Goal: Task Accomplishment & Management: Manage account settings

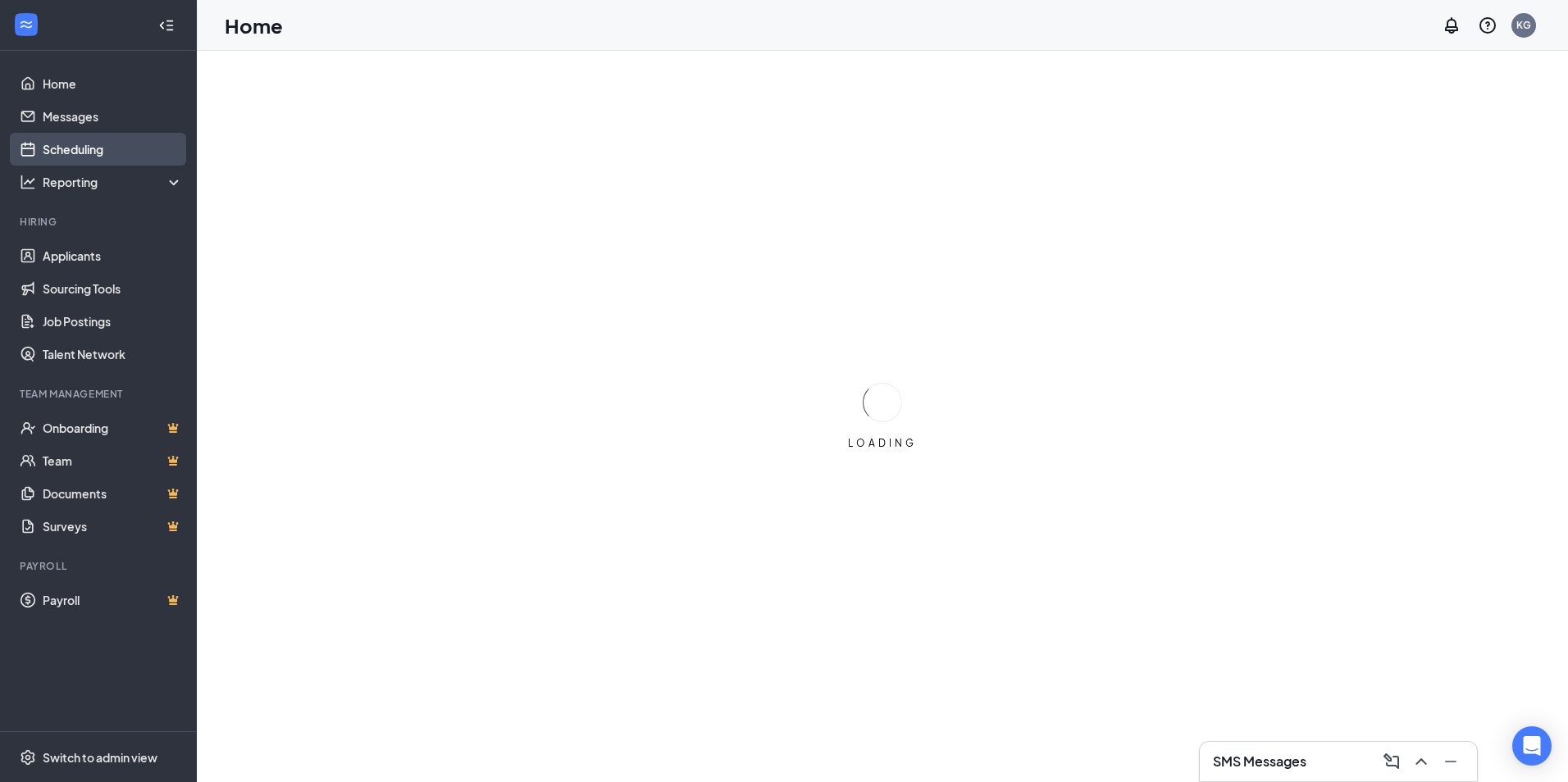
click at [65, 149] on link "Scheduling" at bounding box center [113, 150] width 141 height 33
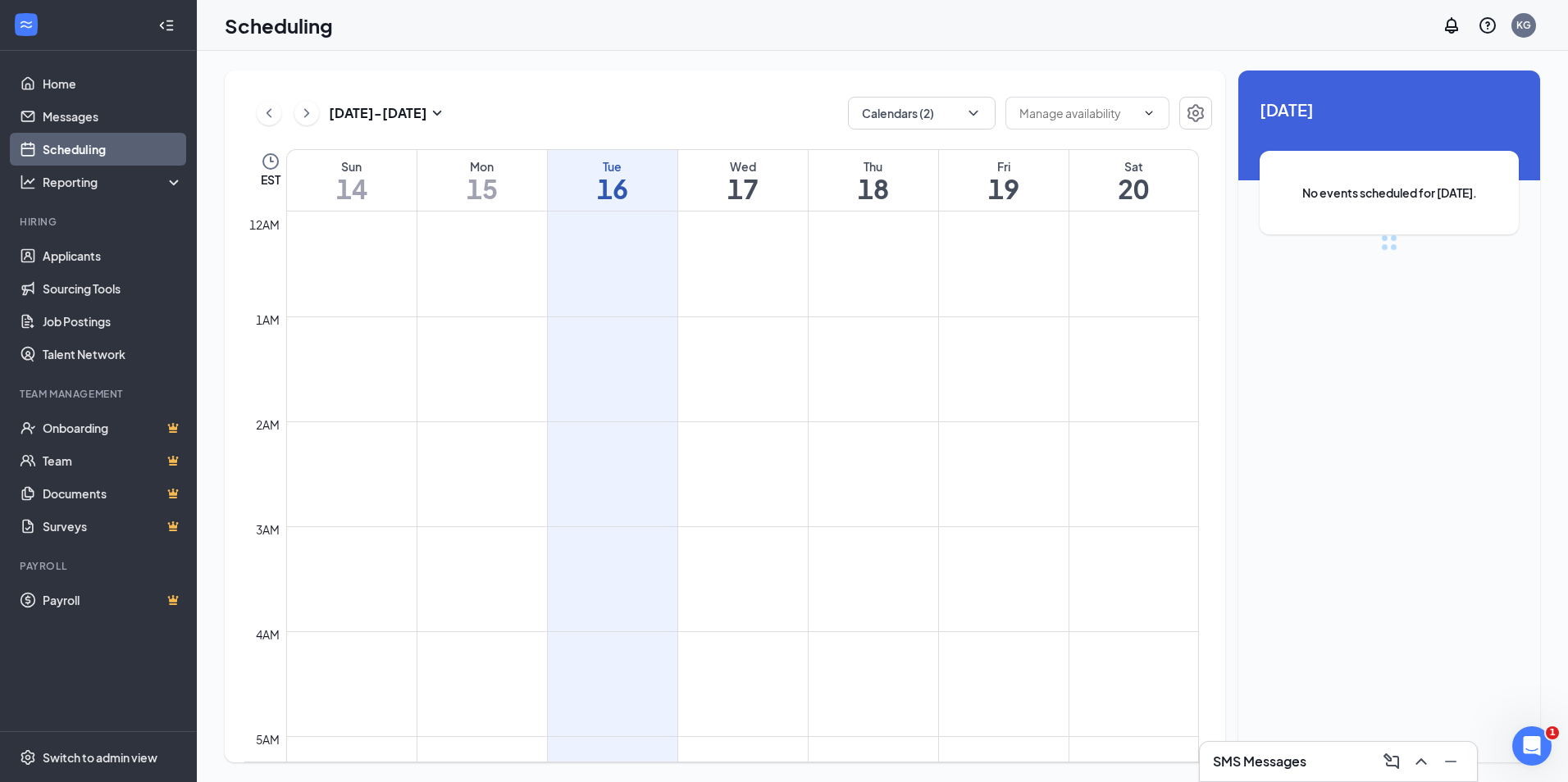
scroll to position [806, 0]
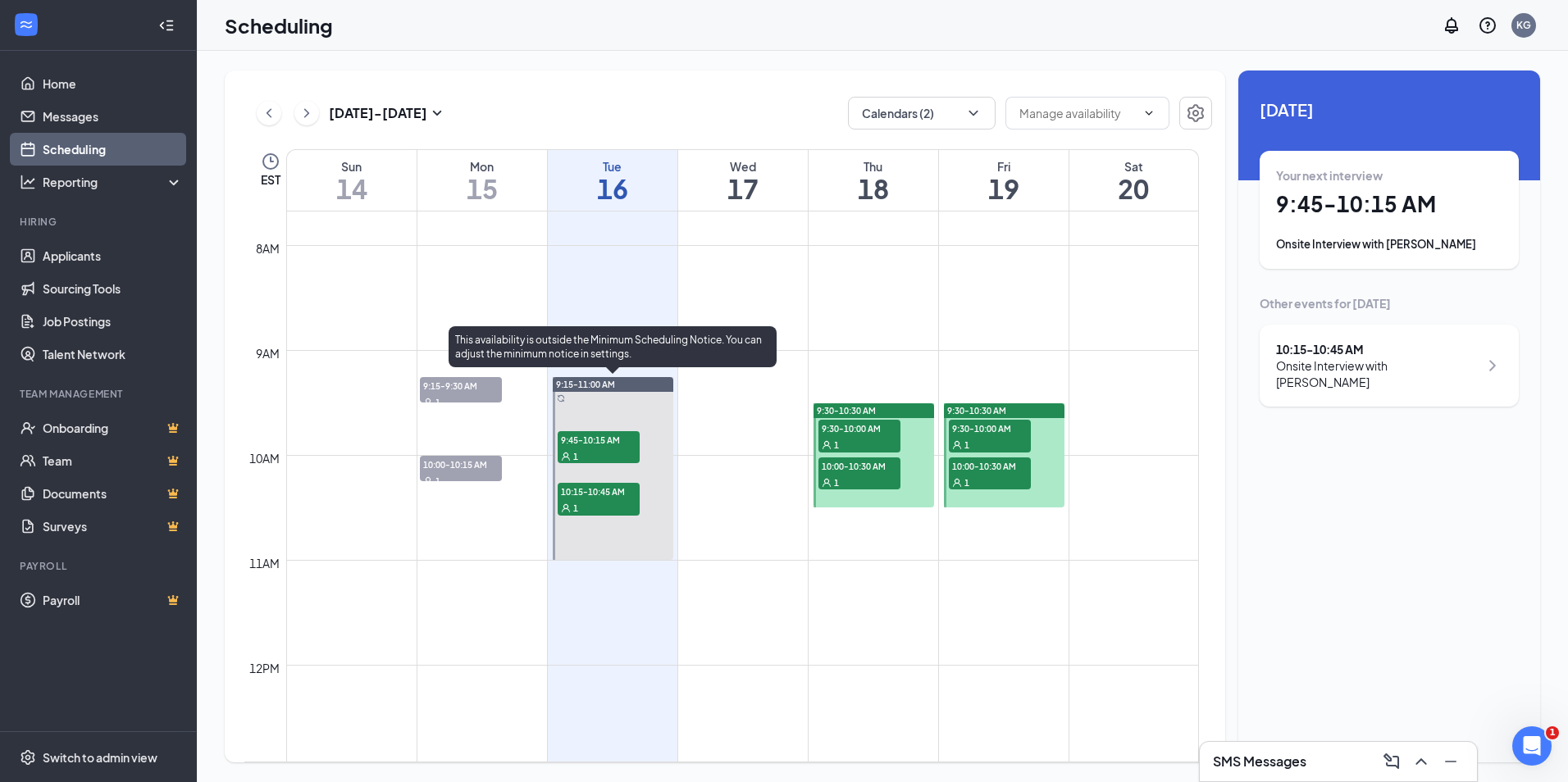
click at [601, 441] on span "9:45-10:15 AM" at bounding box center [598, 440] width 82 height 17
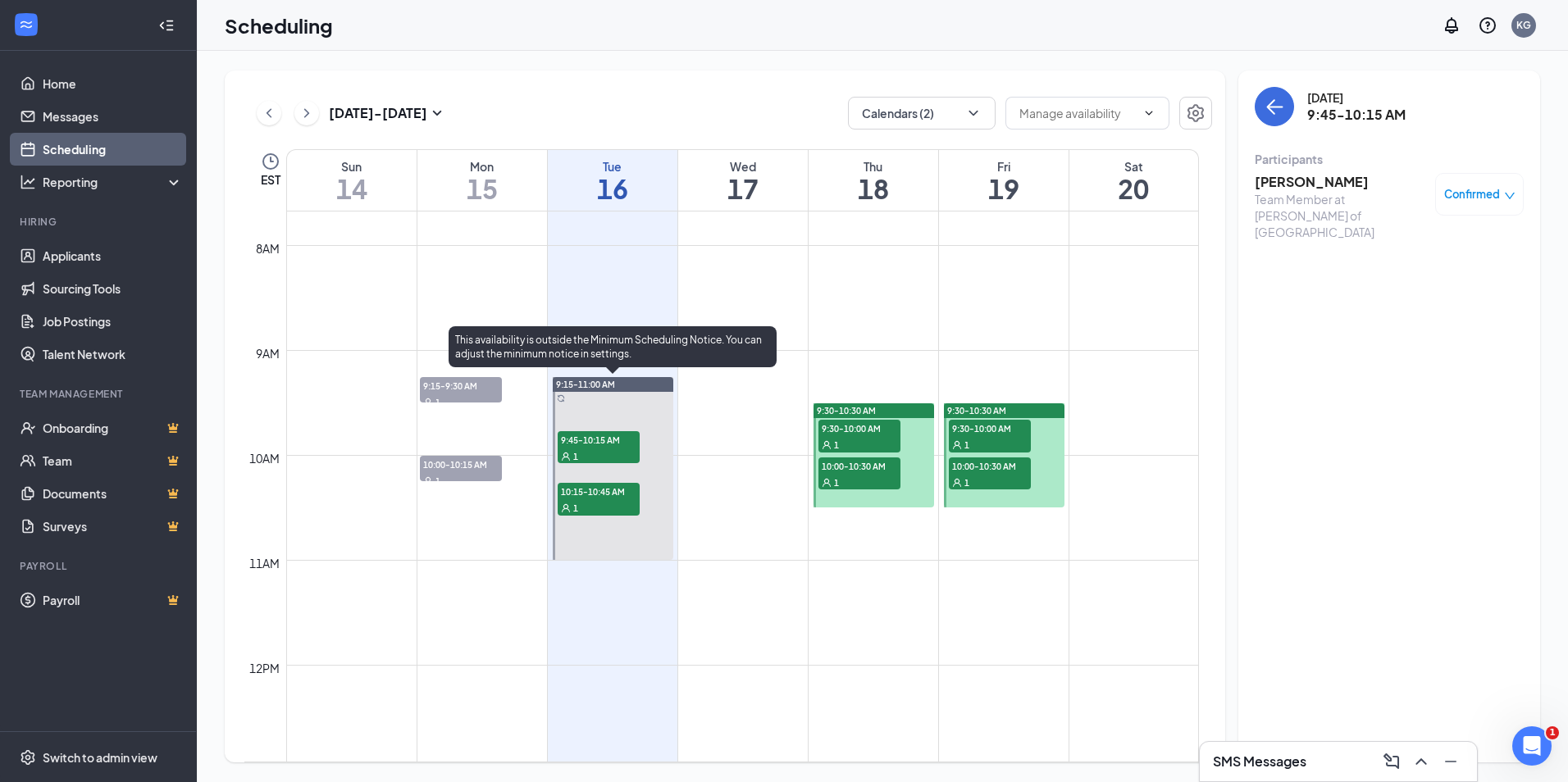
click at [571, 492] on span "10:15-10:45 AM" at bounding box center [598, 491] width 82 height 17
click at [573, 441] on span "9:45-10:15 AM" at bounding box center [598, 440] width 82 height 17
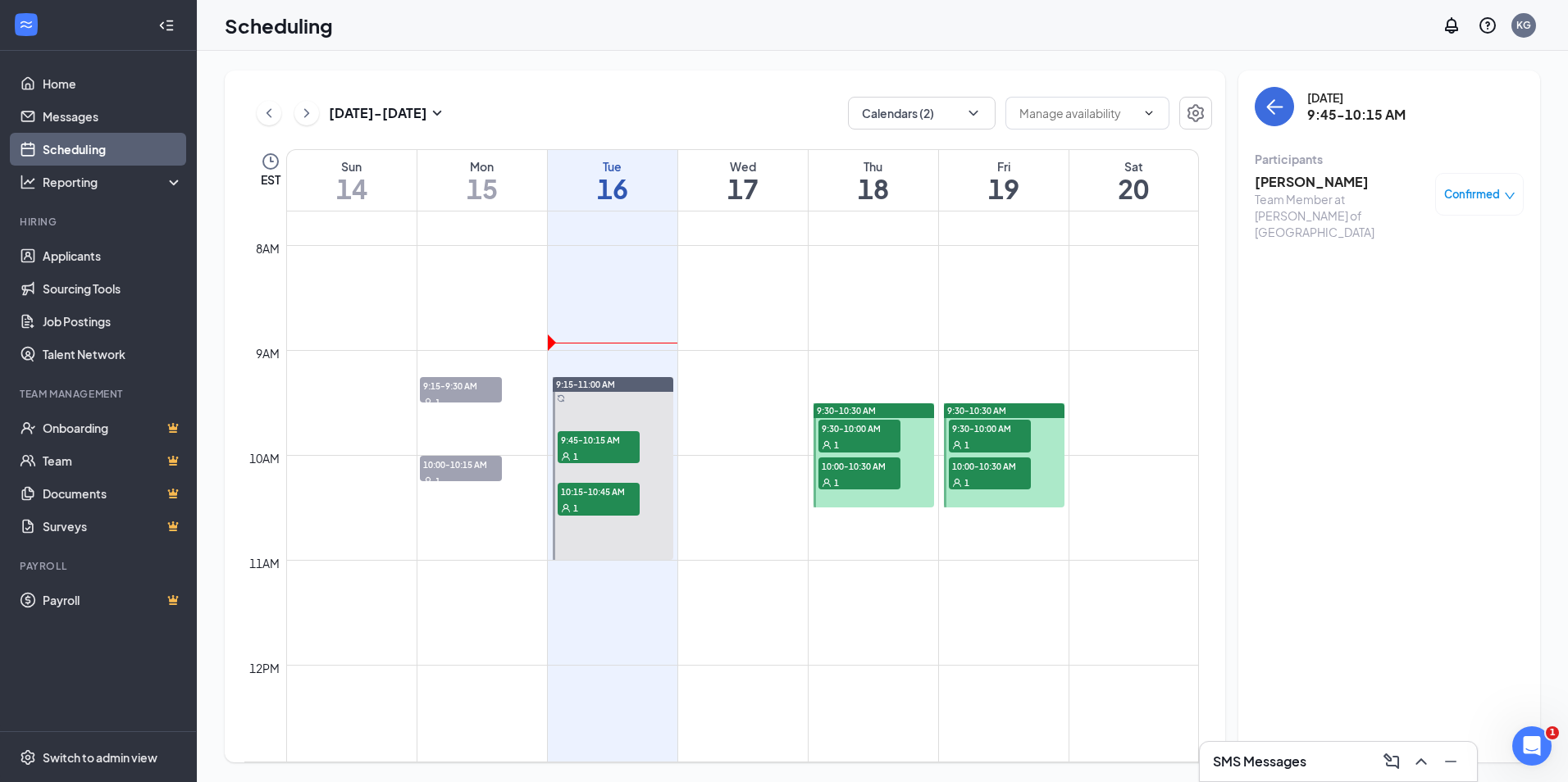
click at [1302, 179] on h3 "[PERSON_NAME]" at bounding box center [1341, 182] width 172 height 18
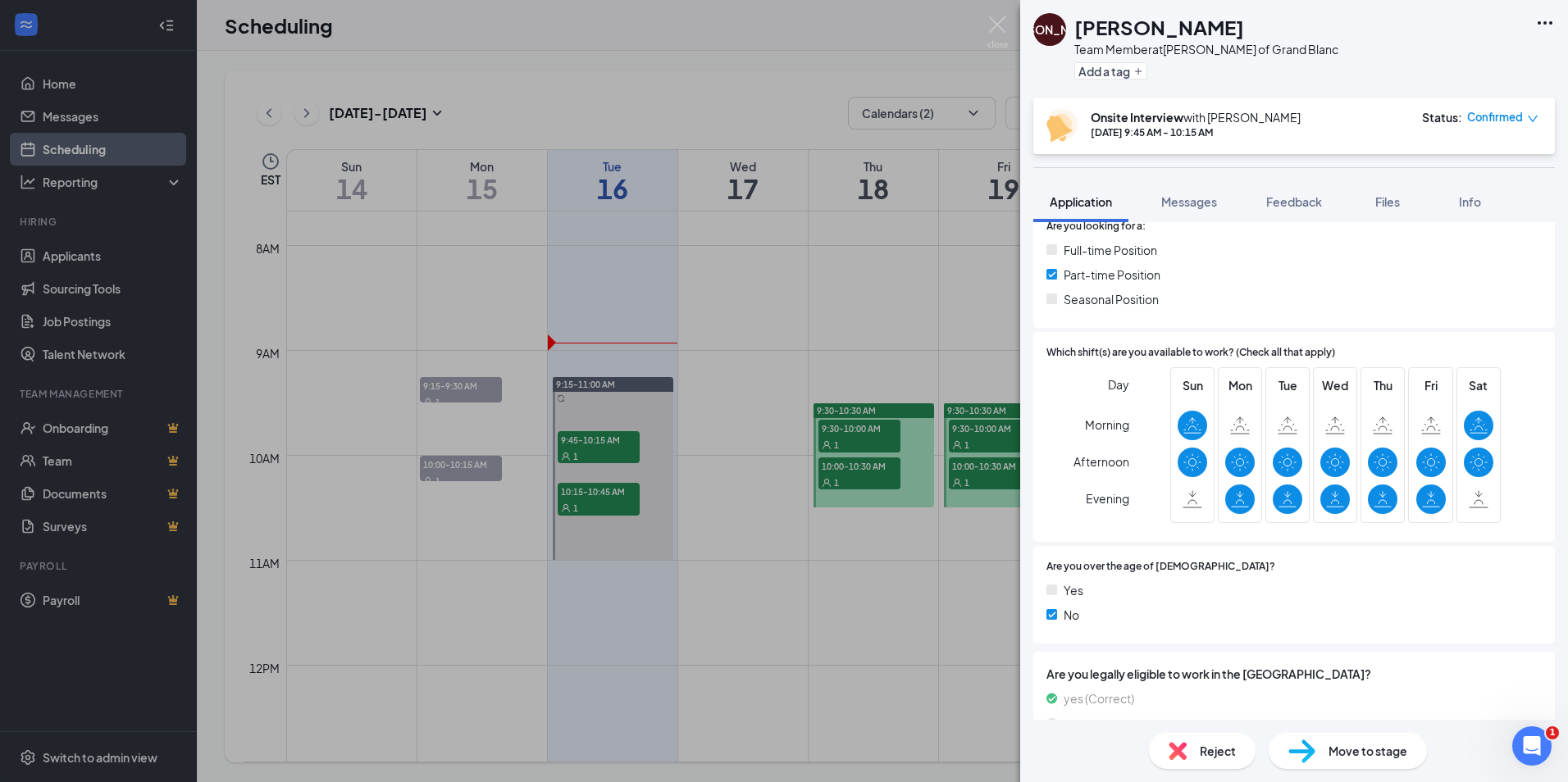
scroll to position [395, 0]
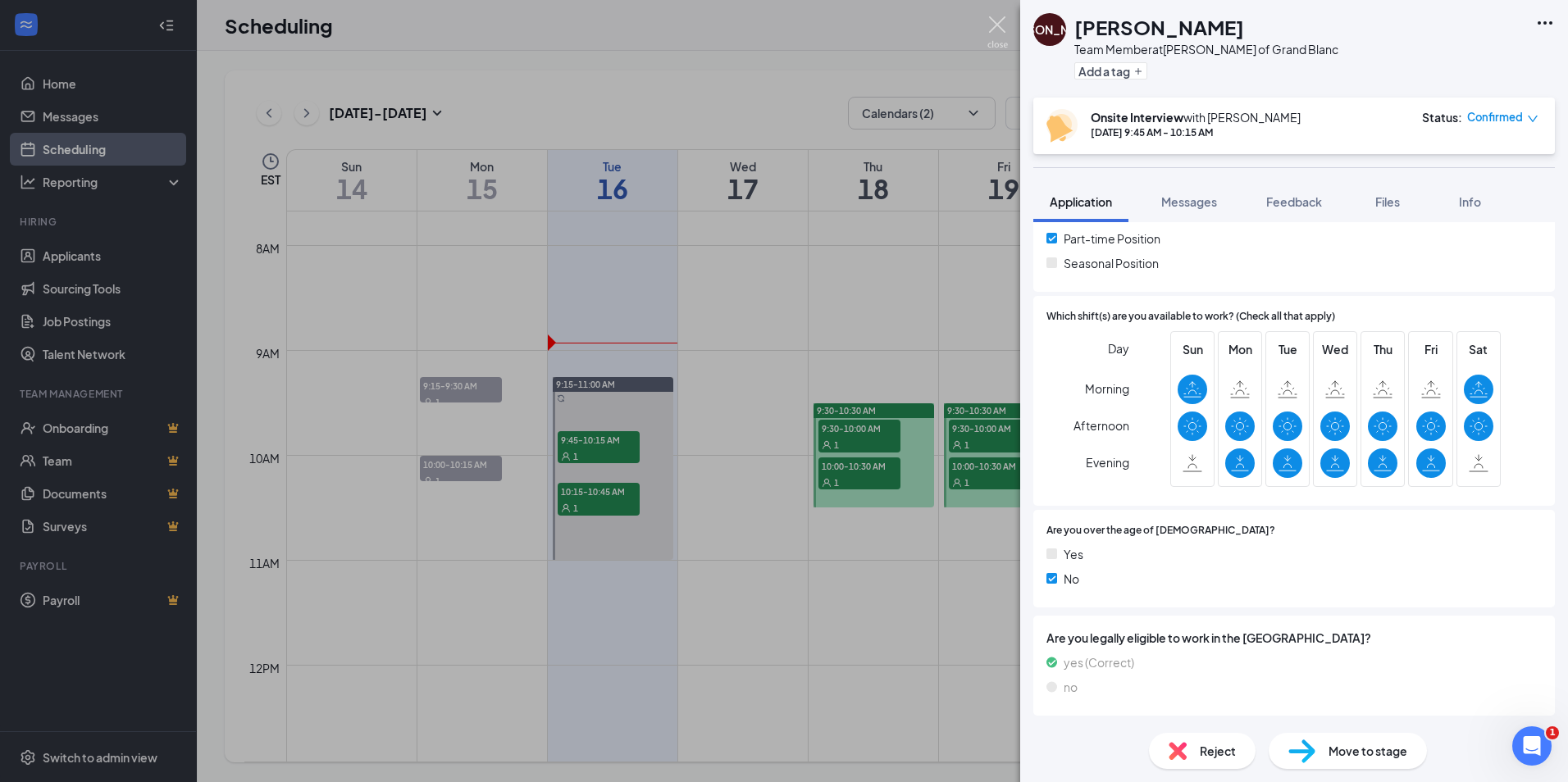
click at [996, 20] on img at bounding box center [997, 32] width 21 height 32
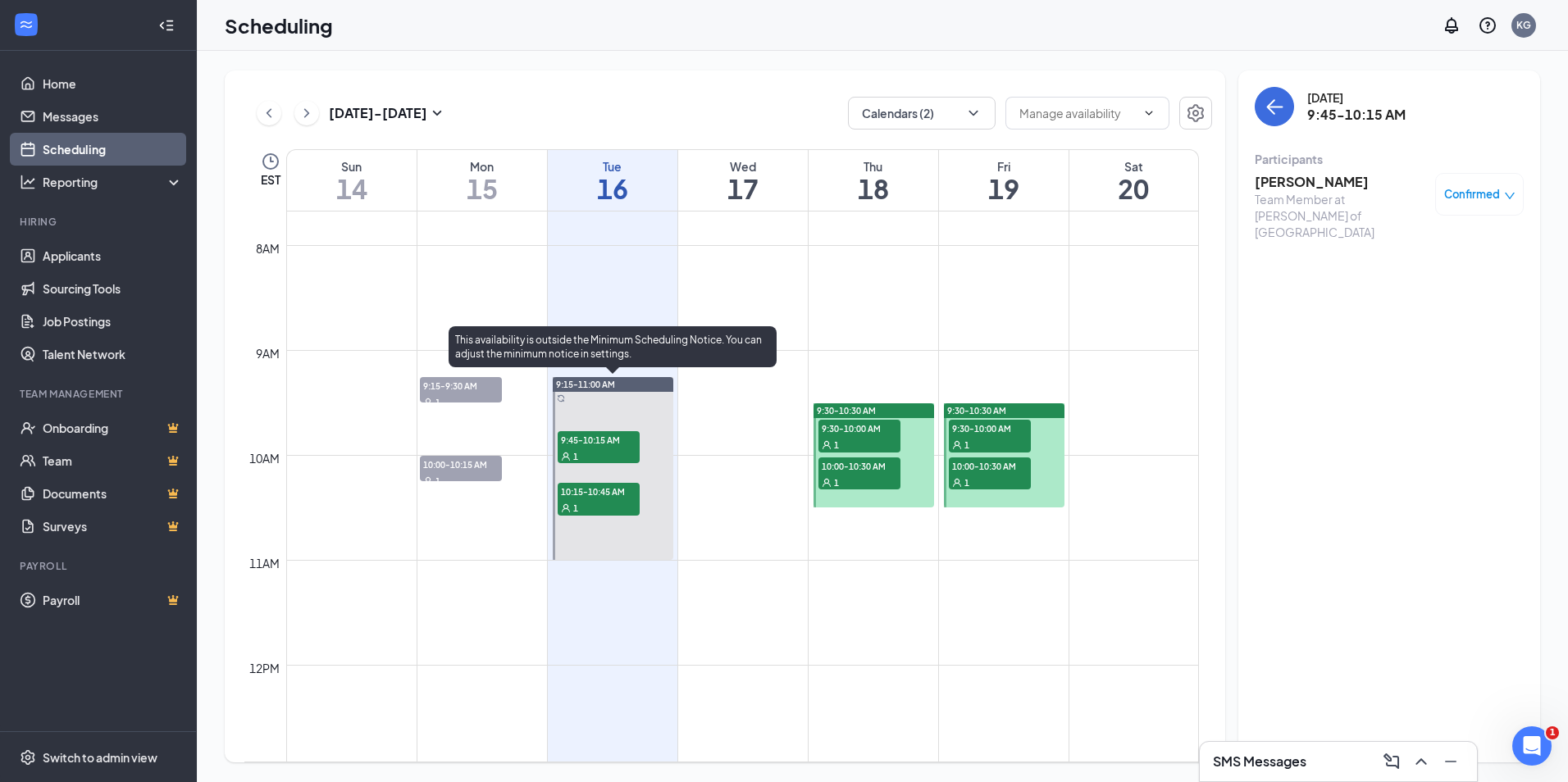
click at [602, 487] on span "10:15-10:45 AM" at bounding box center [598, 491] width 82 height 17
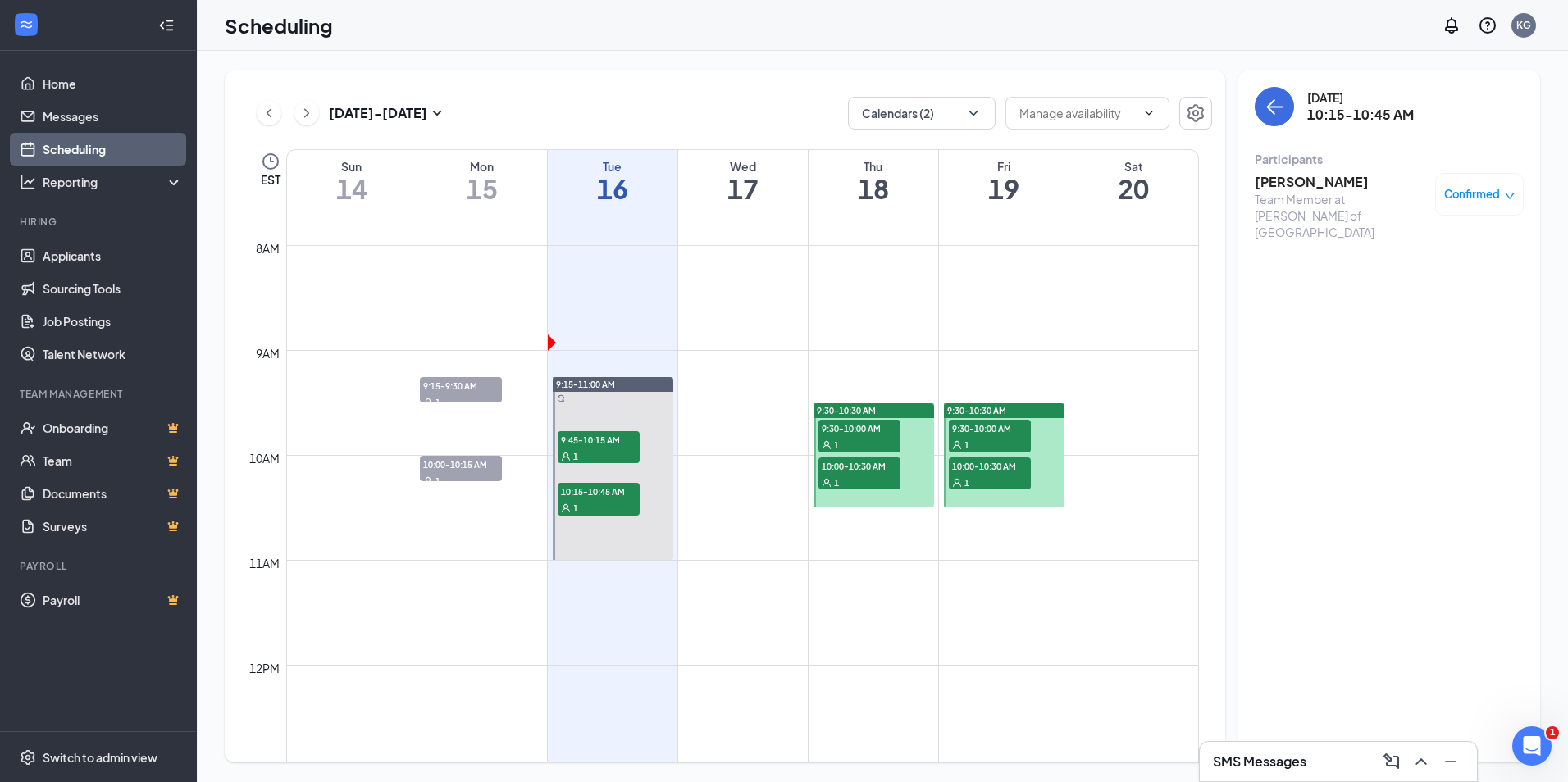
click at [1310, 188] on h3 "[PERSON_NAME]" at bounding box center [1341, 182] width 172 height 18
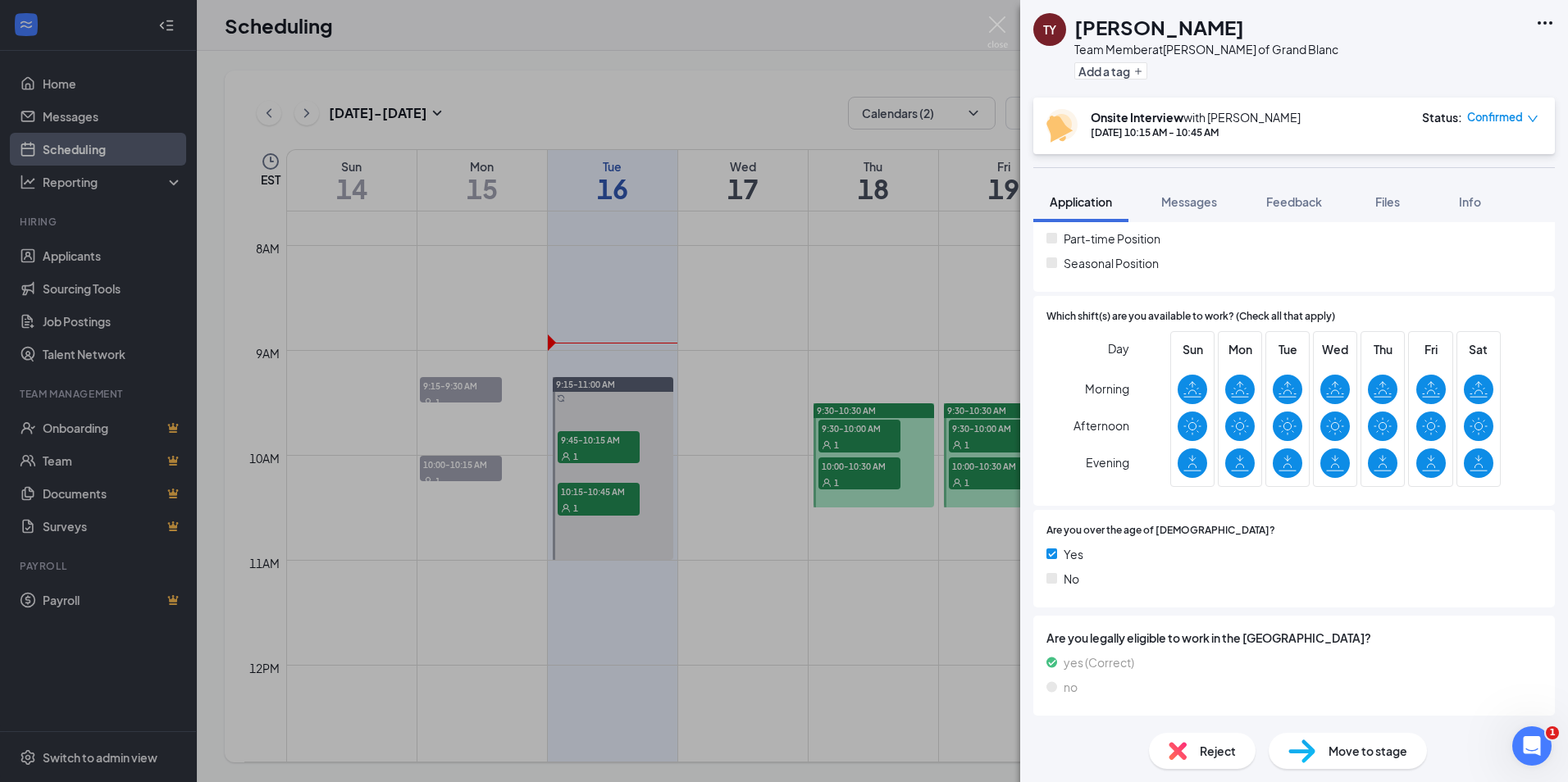
scroll to position [231, 0]
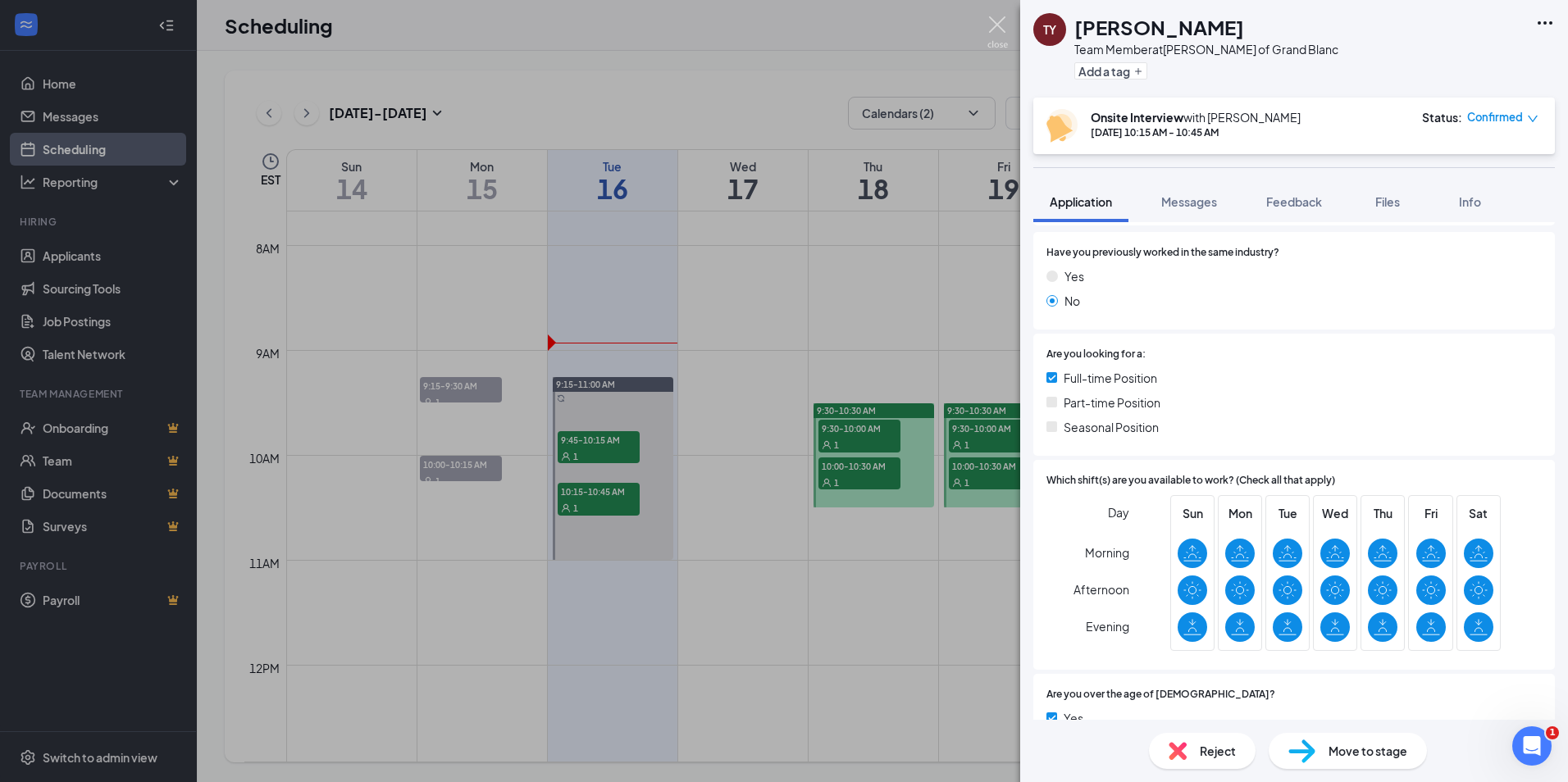
click at [1001, 22] on img at bounding box center [997, 32] width 21 height 32
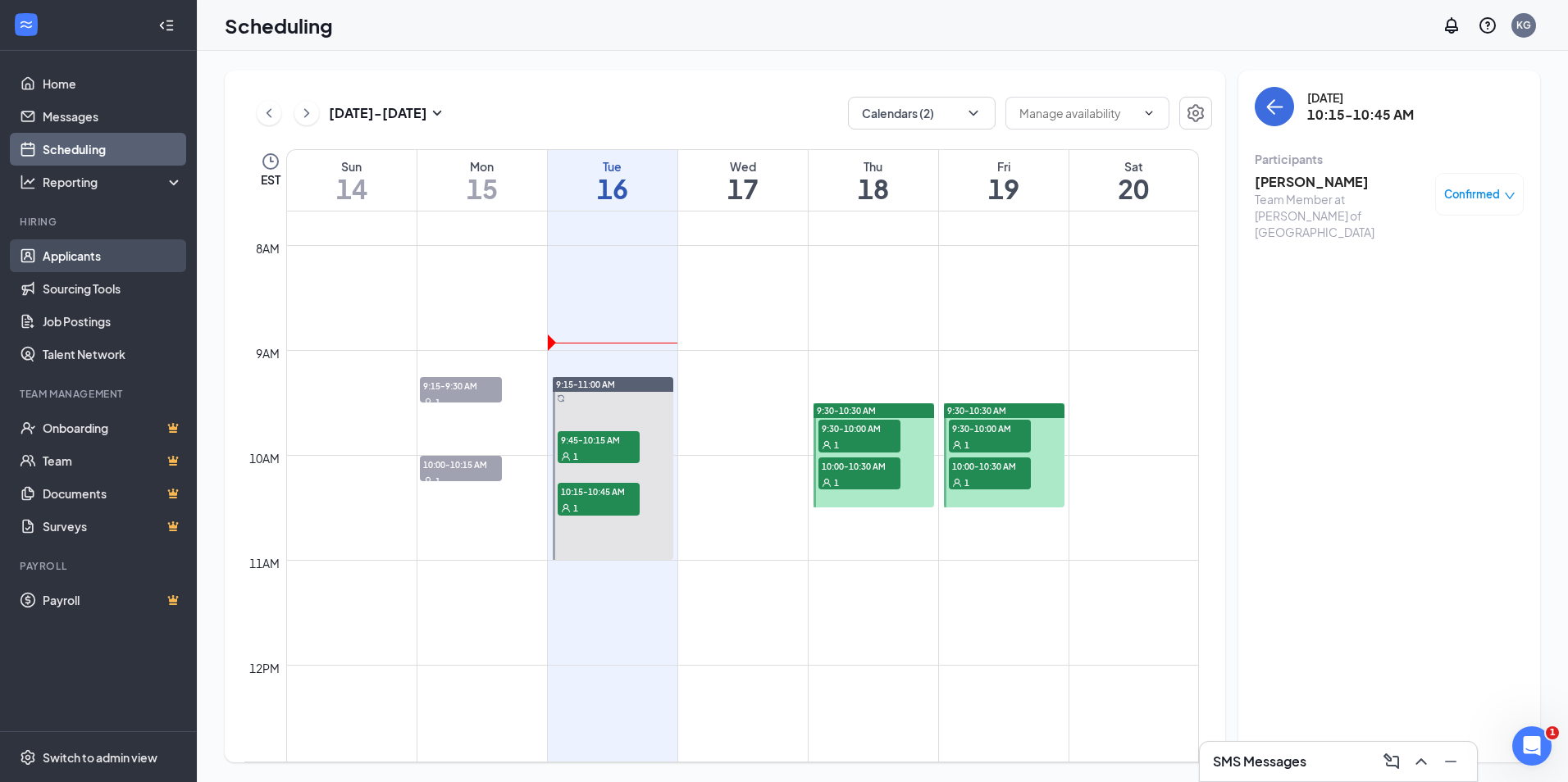
click at [79, 255] on link "Applicants" at bounding box center [113, 256] width 141 height 33
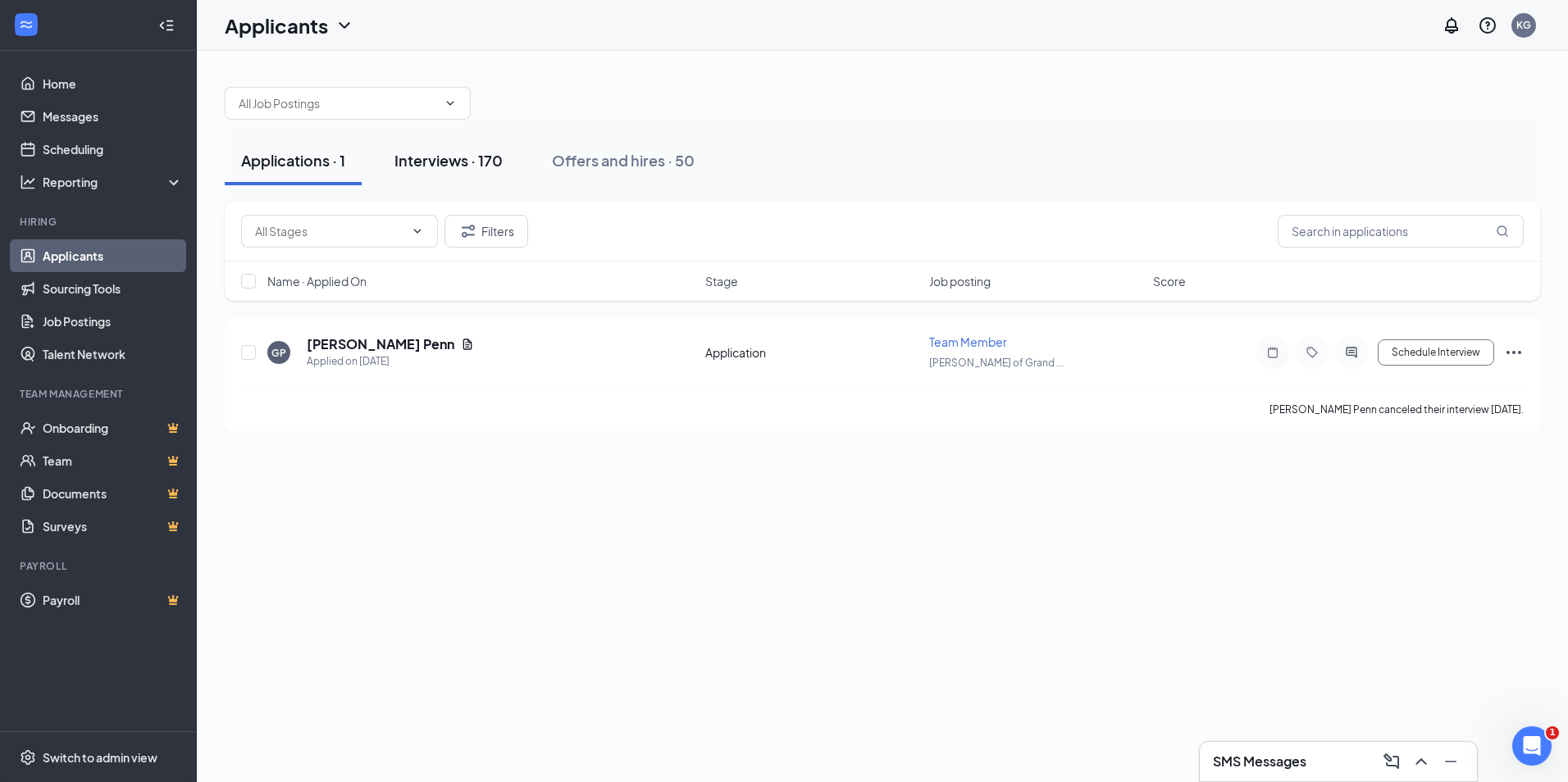
click at [442, 155] on div "Interviews · 170" at bounding box center [448, 160] width 108 height 21
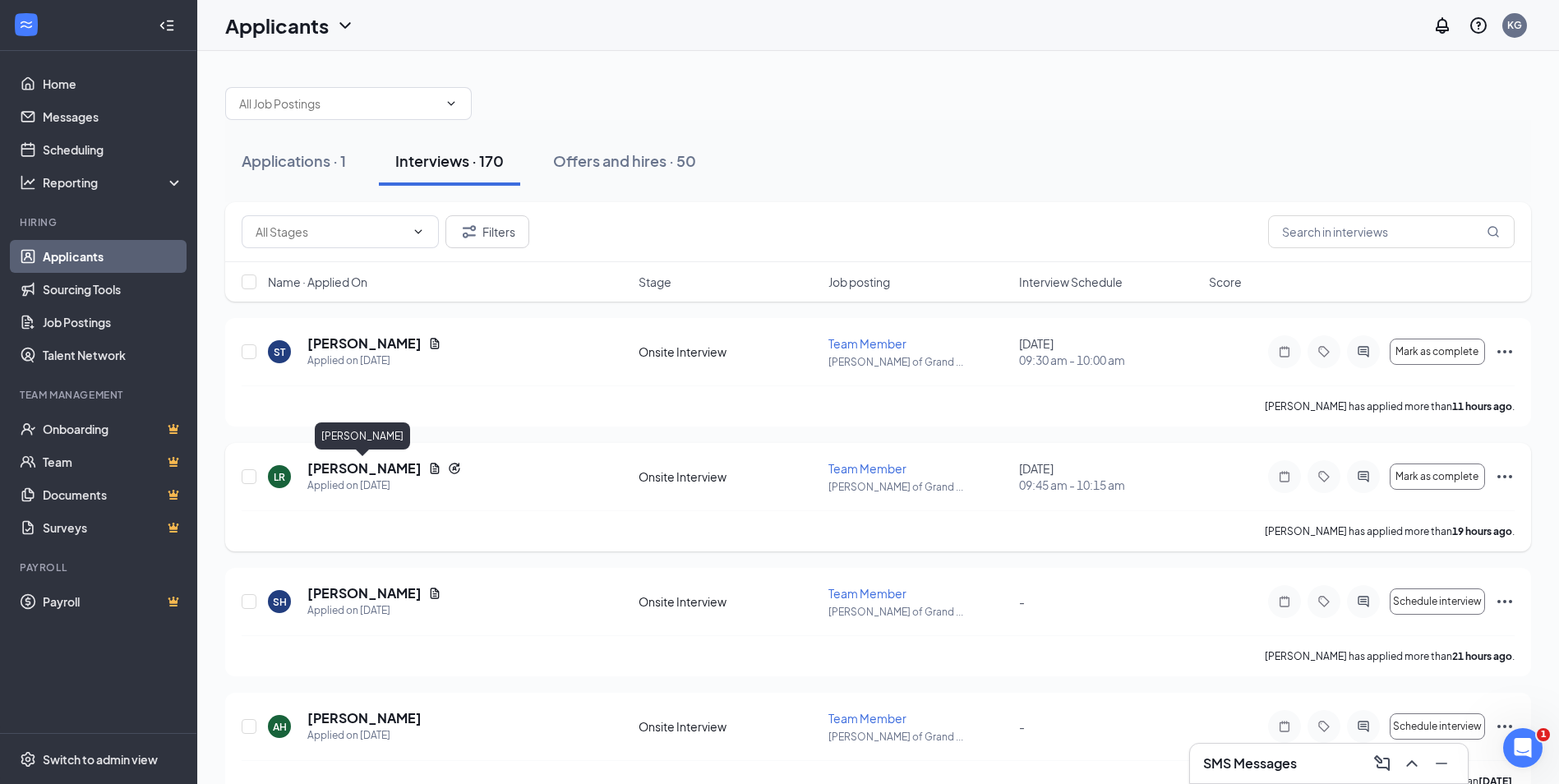
click at [345, 467] on h5 "[PERSON_NAME]" at bounding box center [365, 468] width 114 height 18
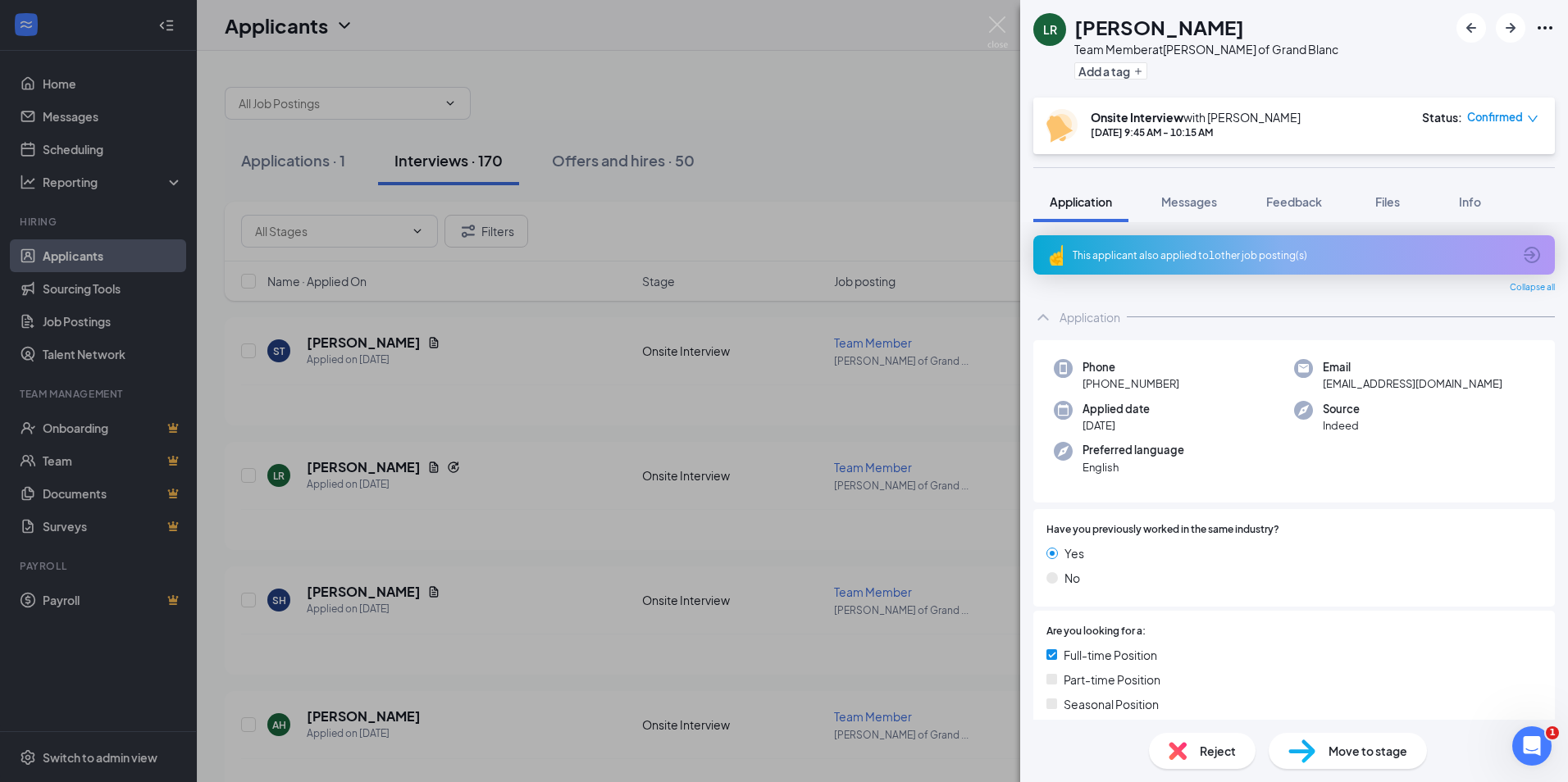
click at [1259, 244] on div "This applicant also applied to 1 other job posting(s)" at bounding box center [1293, 255] width 522 height 40
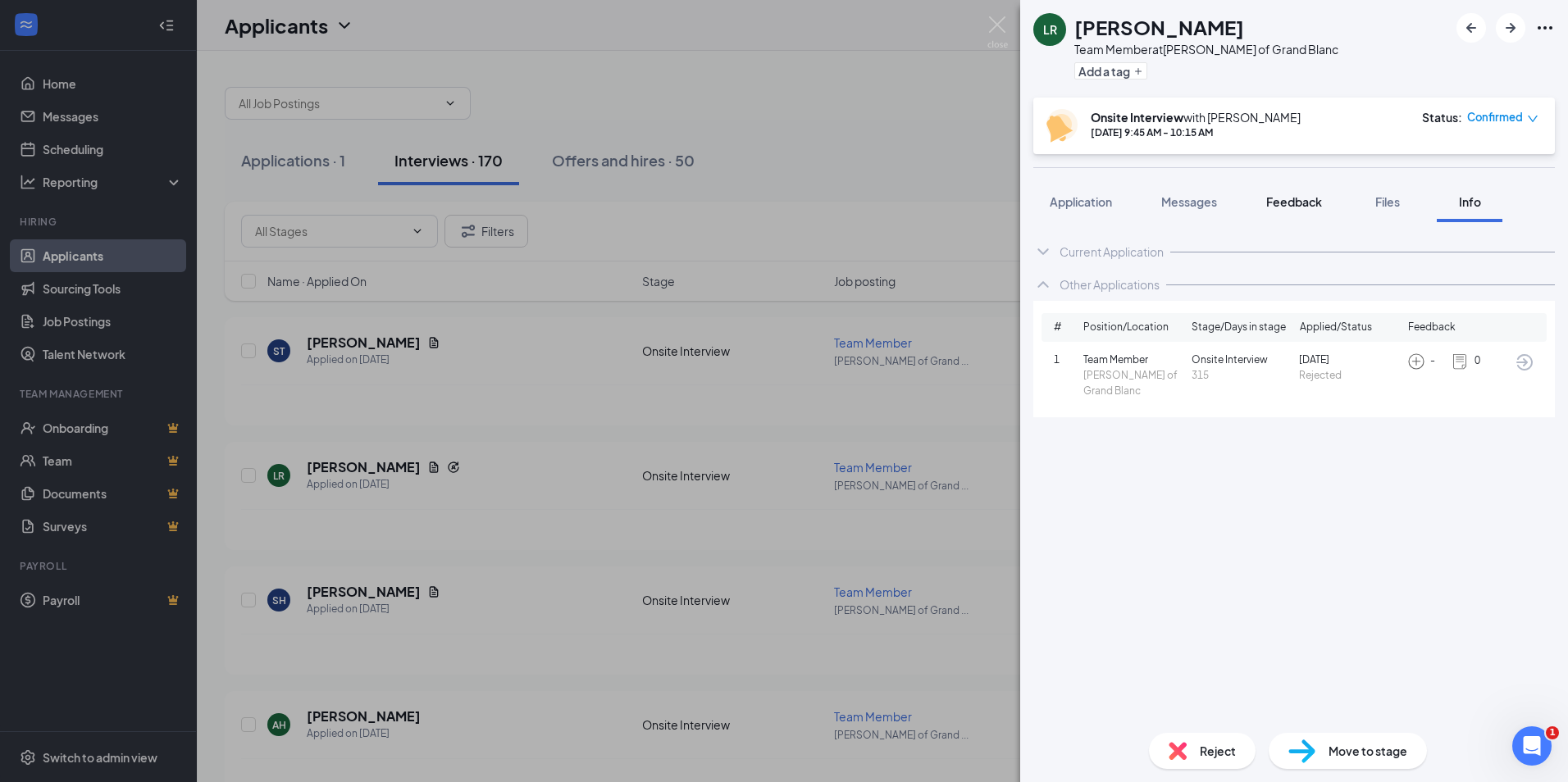
click at [1310, 201] on span "Feedback" at bounding box center [1293, 202] width 55 height 15
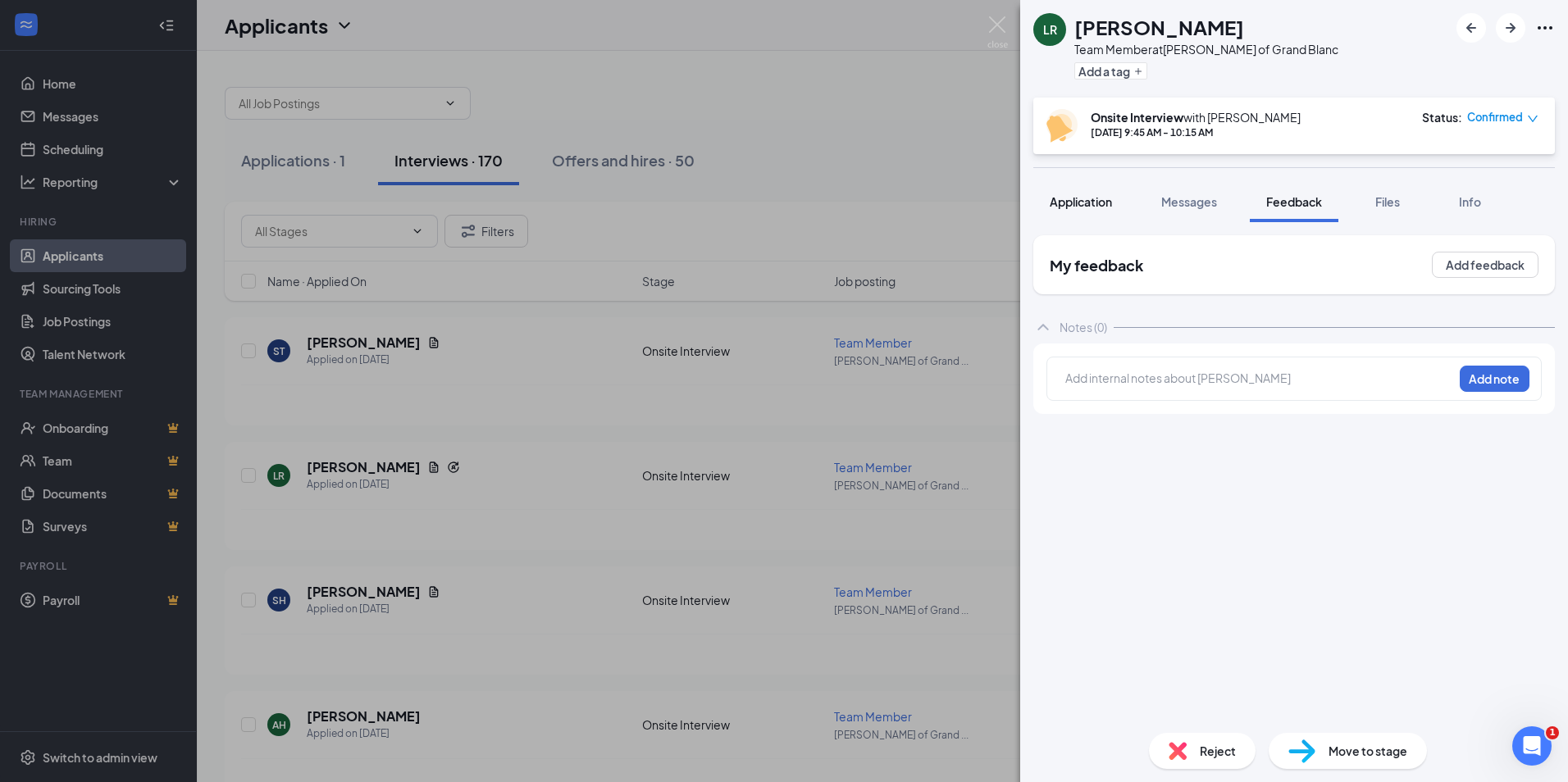
click at [1116, 205] on button "Application" at bounding box center [1080, 202] width 95 height 41
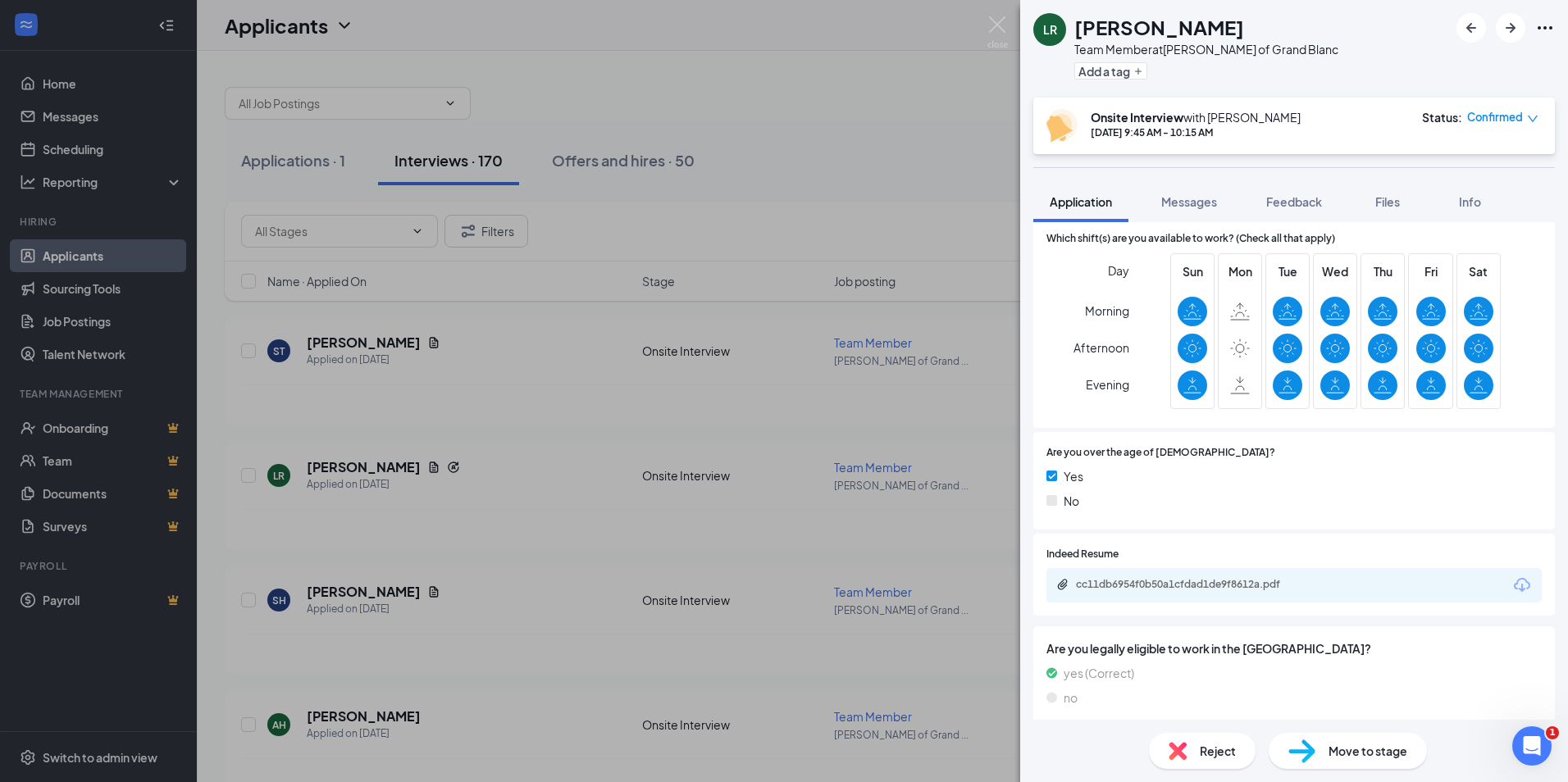
scroll to position [530, 0]
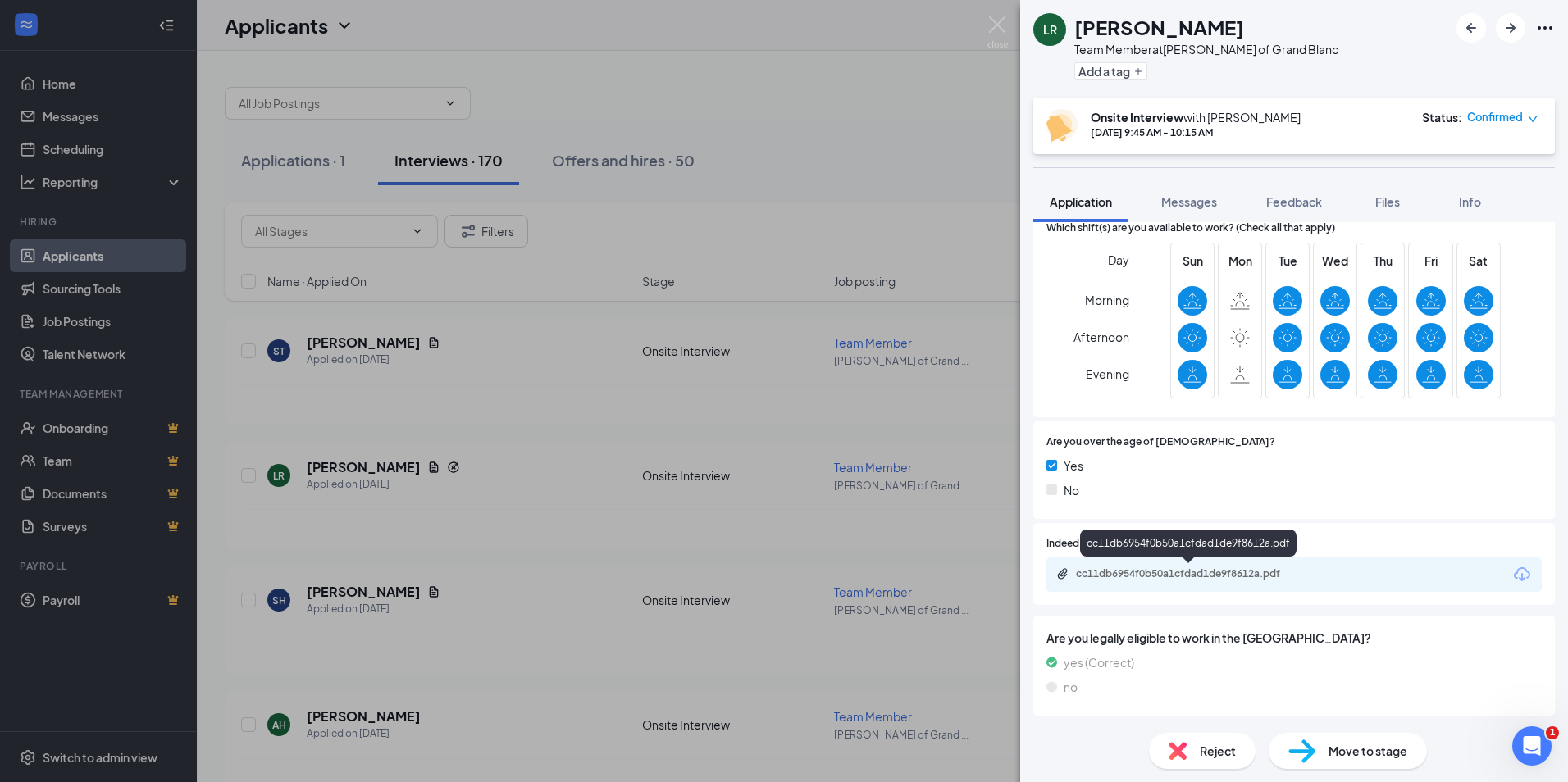
click at [1150, 570] on div "cc11db6954f0b50a1cfdad1de9f8612a.pdf" at bounding box center [1191, 574] width 230 height 13
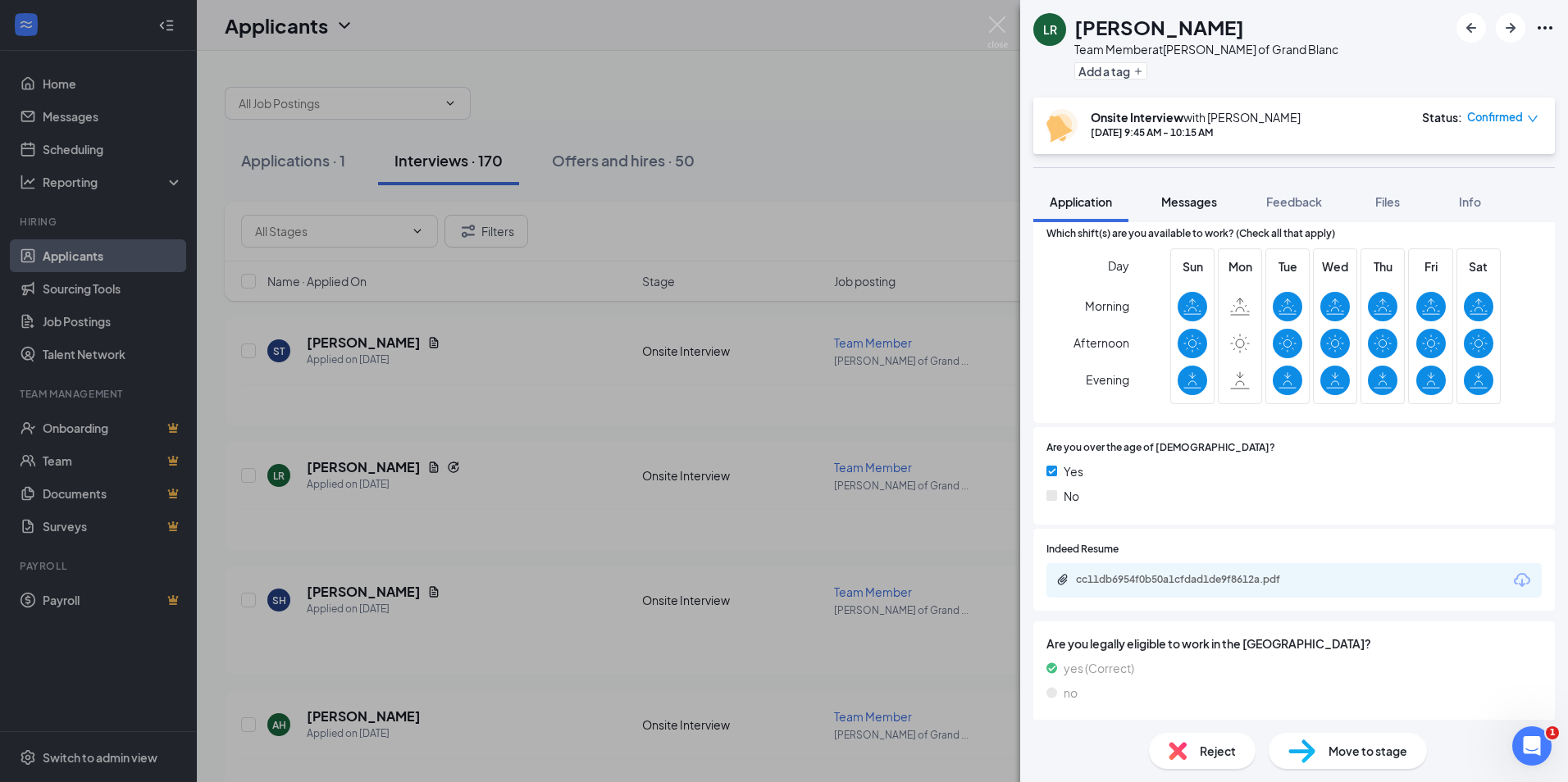
click at [1212, 201] on span "Messages" at bounding box center [1188, 202] width 55 height 15
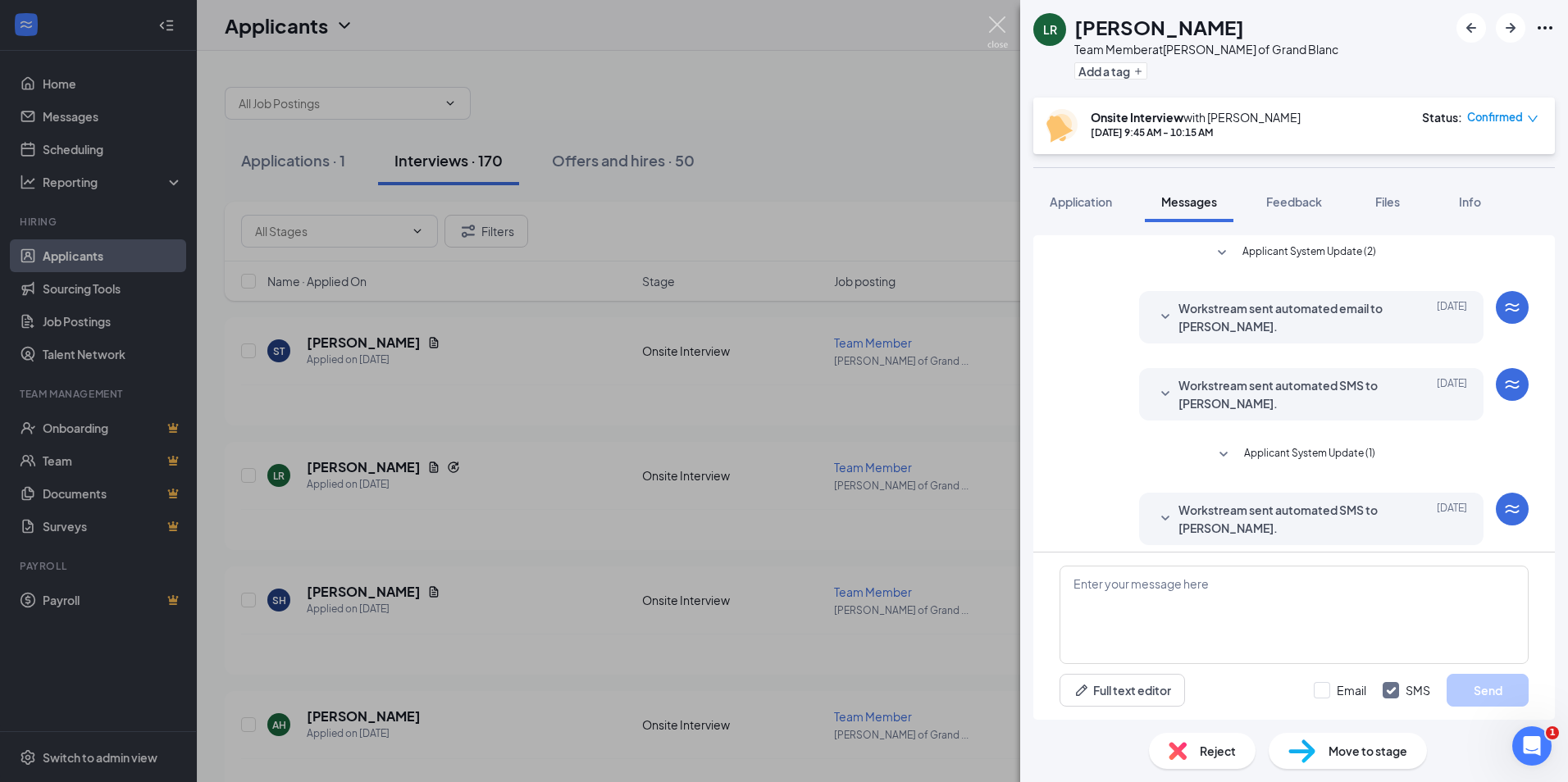
click at [992, 26] on img at bounding box center [997, 32] width 21 height 32
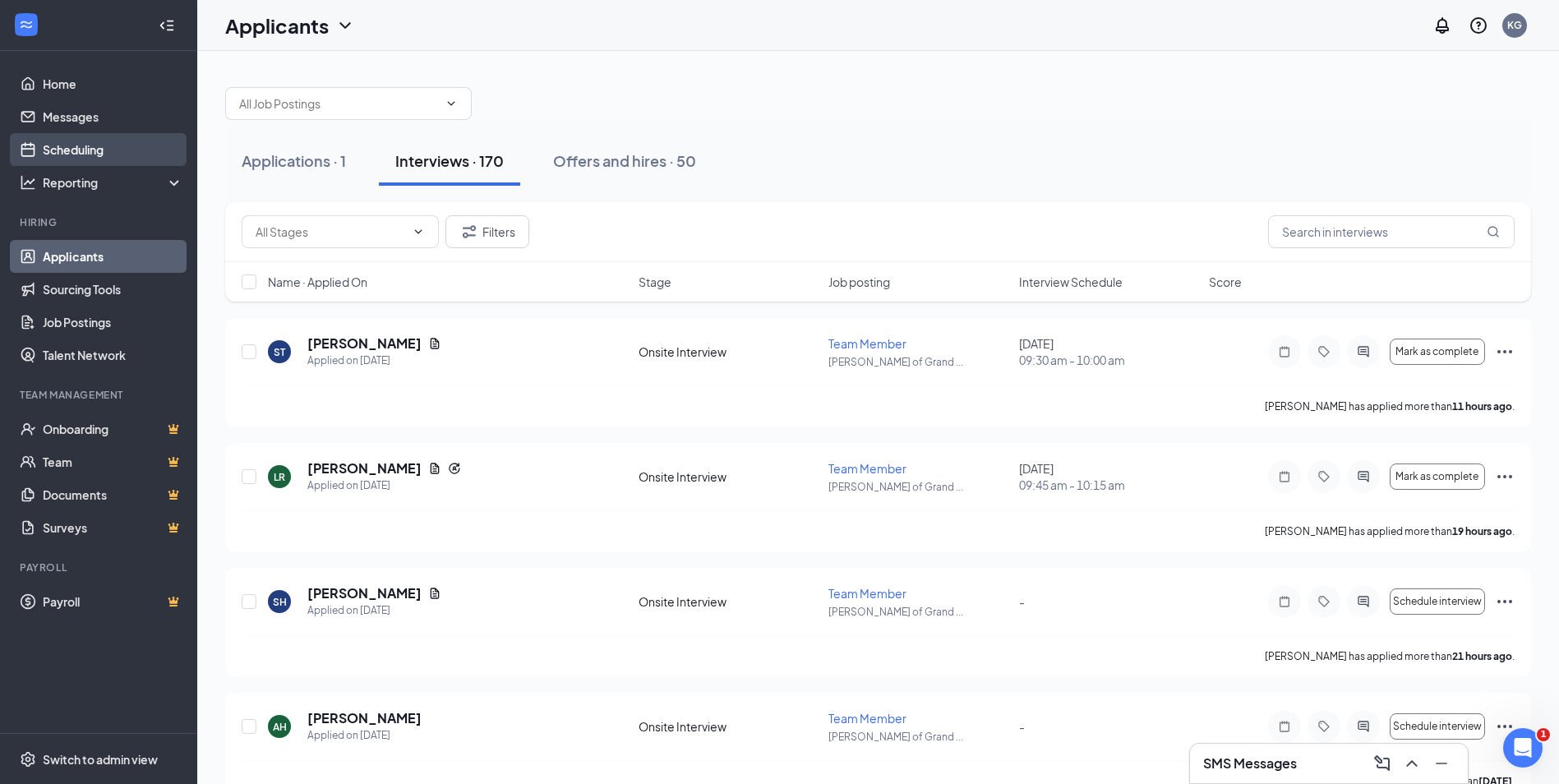
click at [67, 146] on link "Scheduling" at bounding box center [114, 150] width 141 height 33
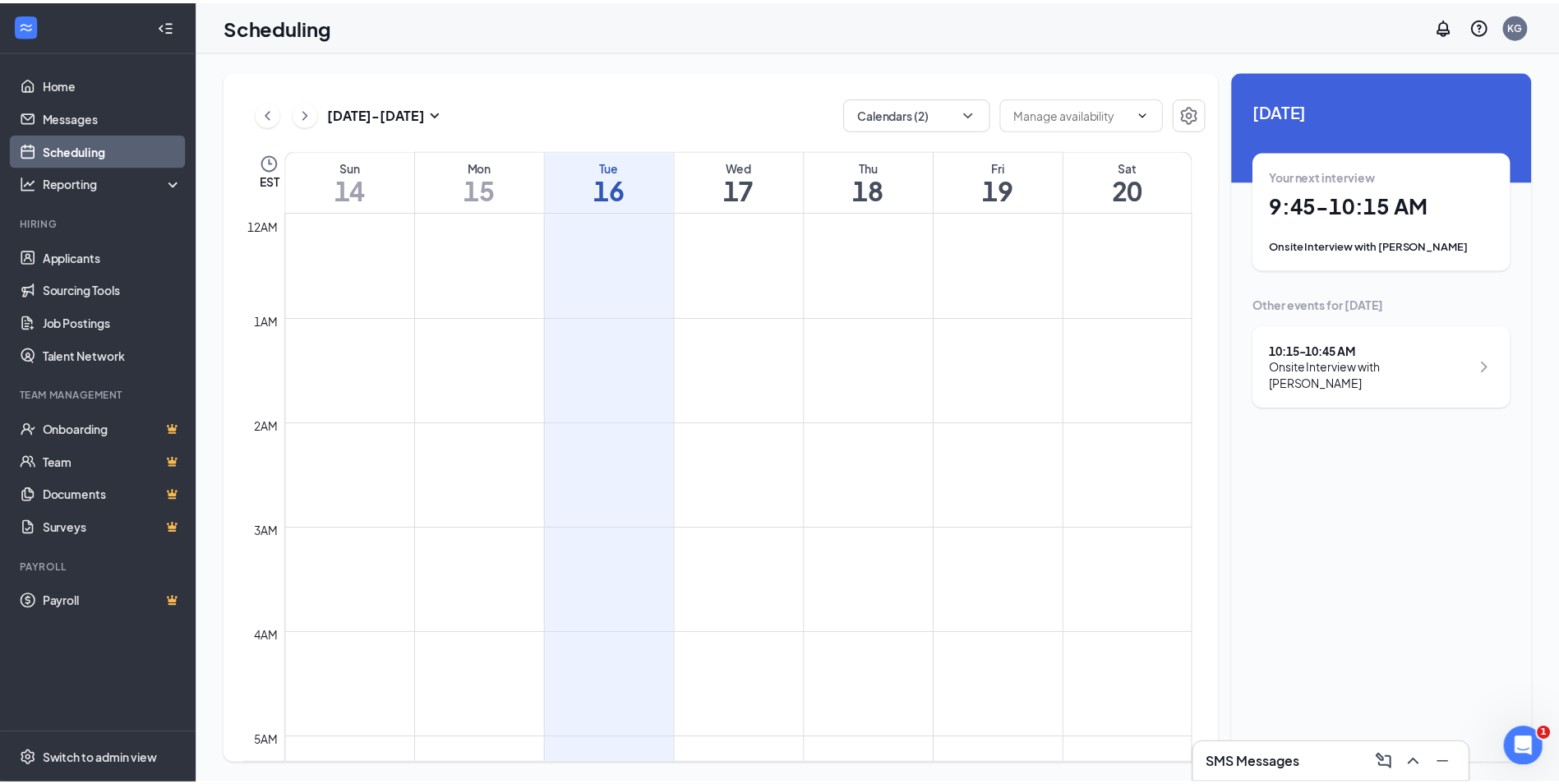
scroll to position [808, 0]
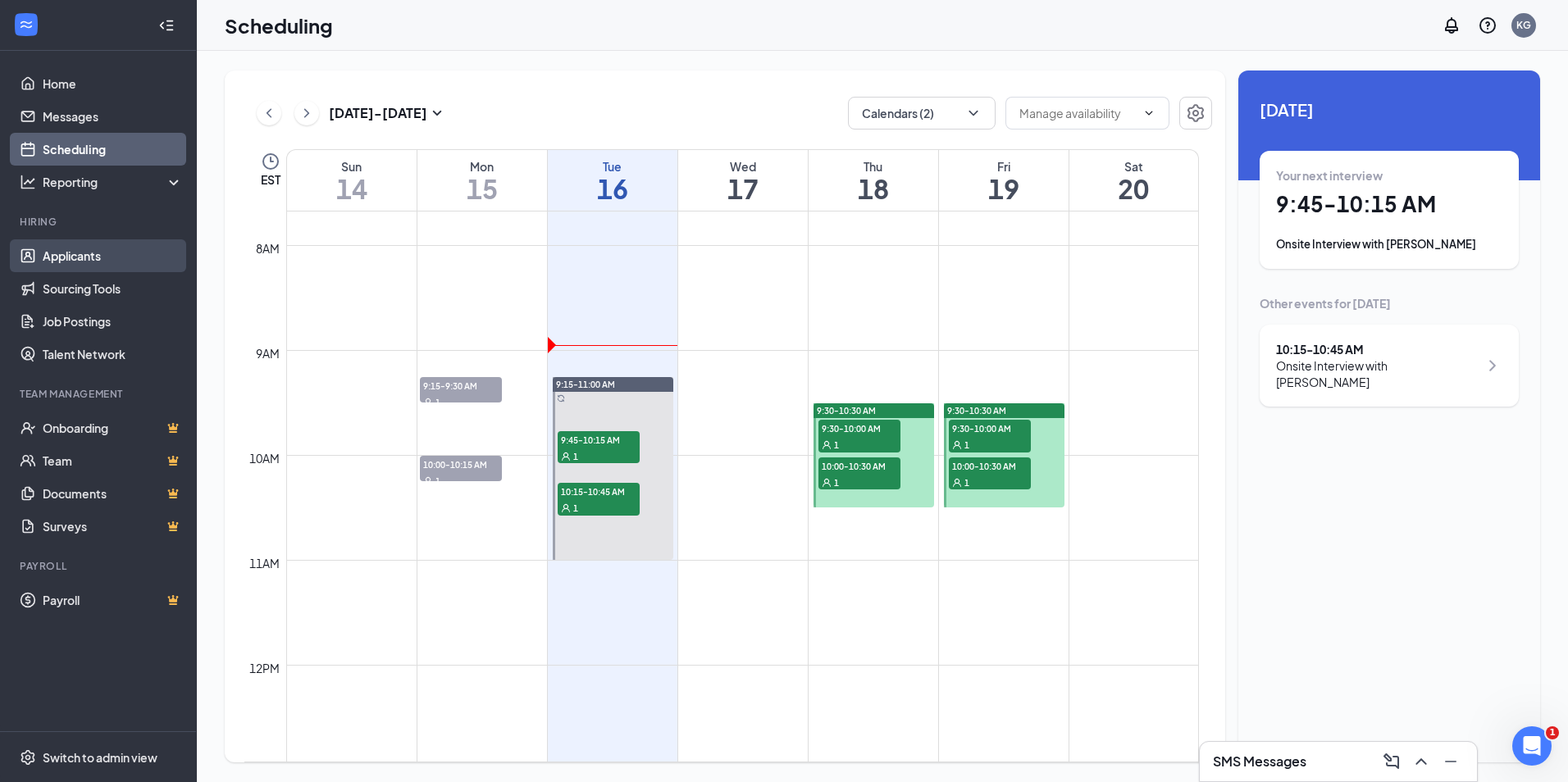
click at [67, 250] on link "Applicants" at bounding box center [113, 256] width 141 height 33
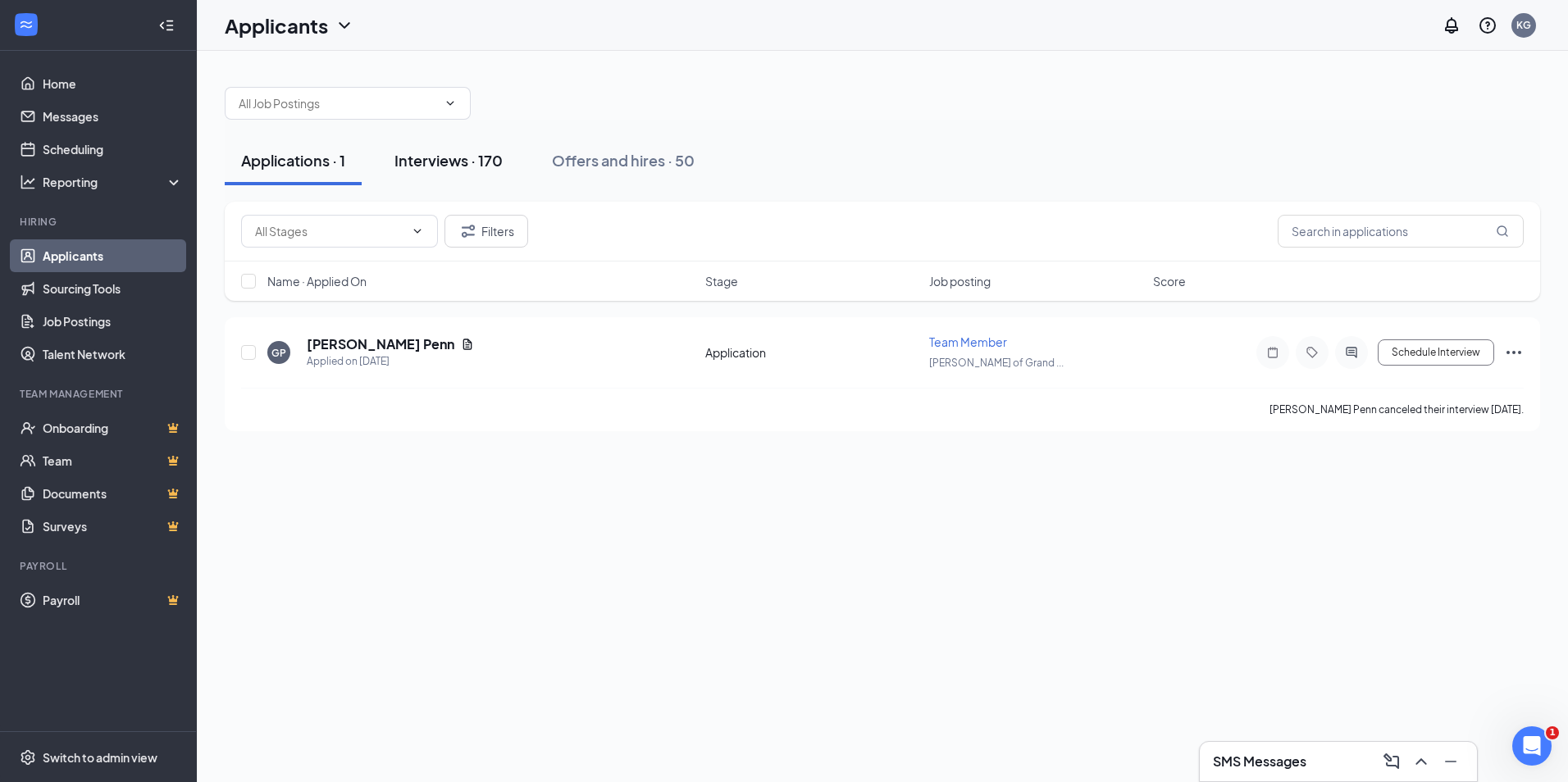
click at [448, 156] on div "Interviews · 170" at bounding box center [448, 160] width 108 height 21
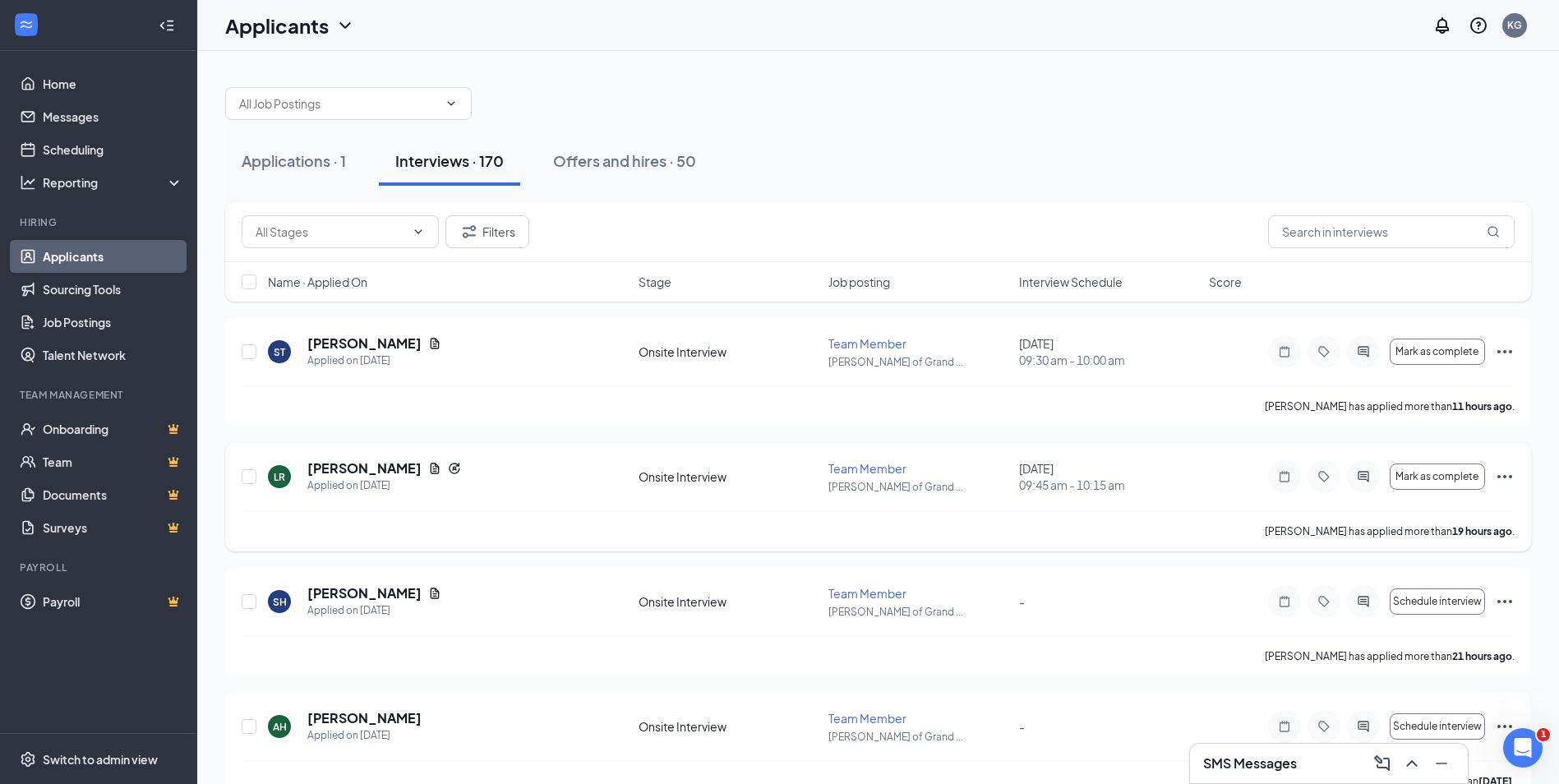
click at [1503, 472] on icon "Ellipses" at bounding box center [1505, 477] width 20 height 20
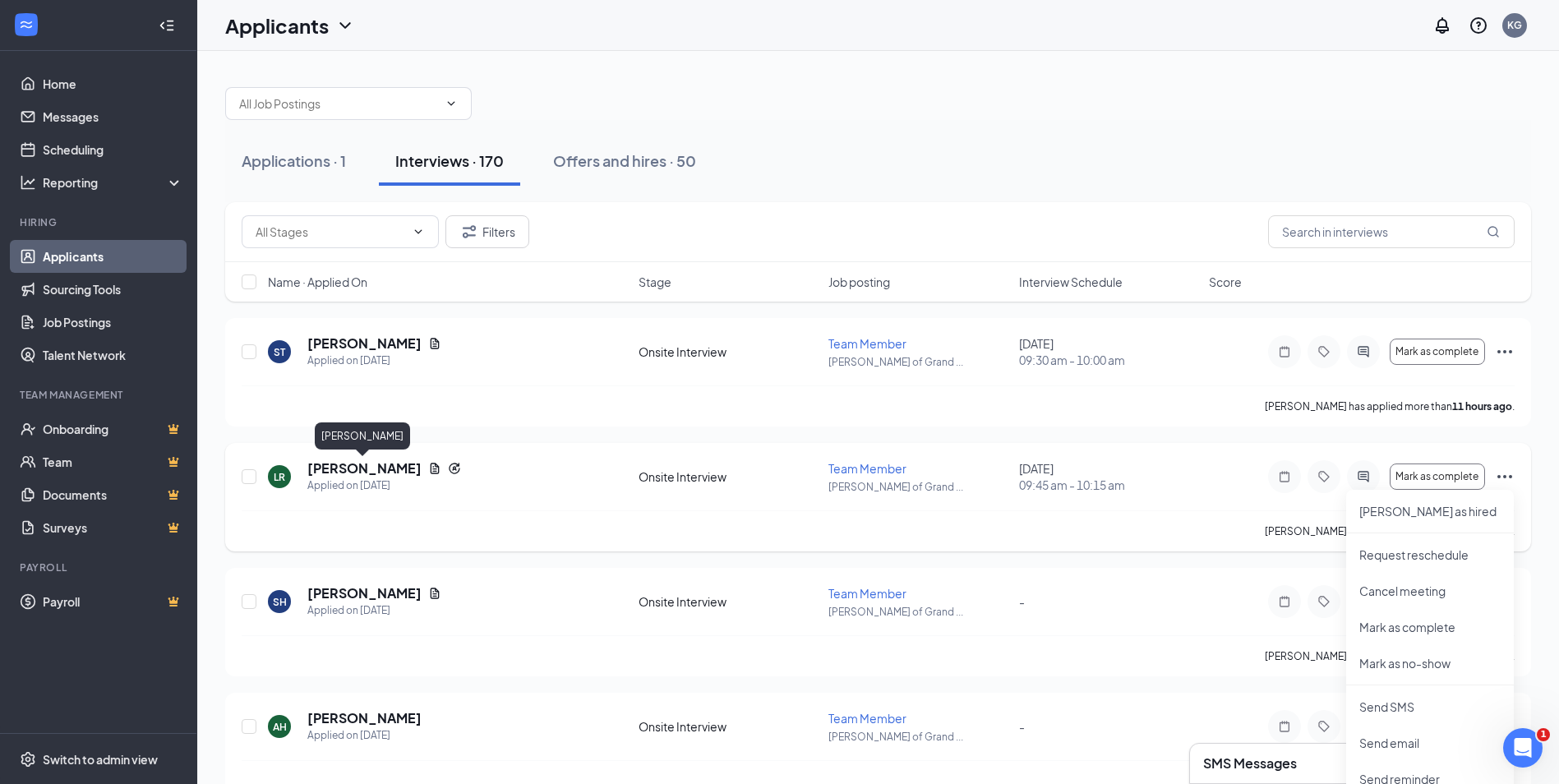
click at [366, 467] on h5 "[PERSON_NAME]" at bounding box center [365, 468] width 114 height 18
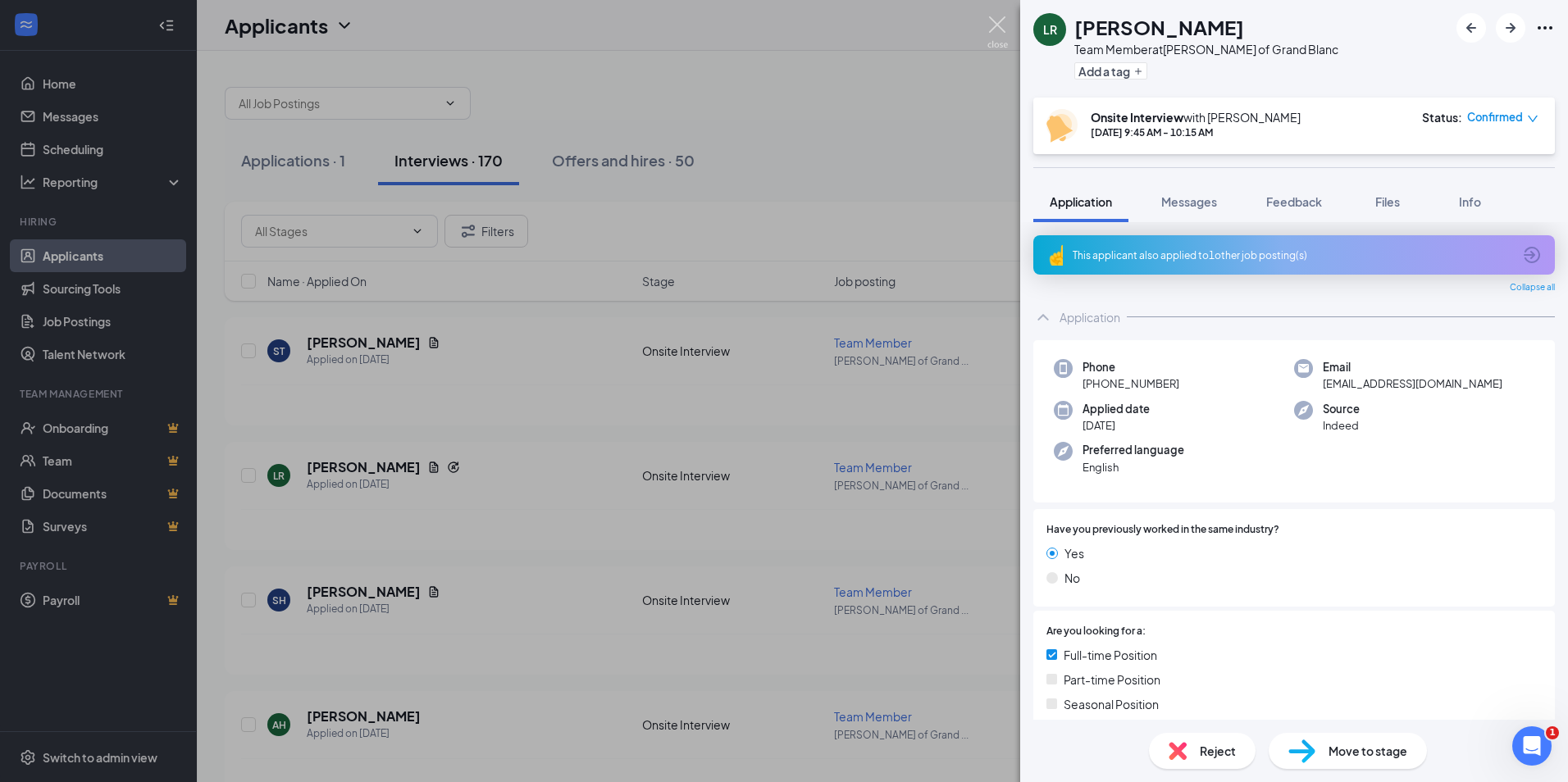
drag, startPoint x: 1002, startPoint y: 25, endPoint x: 1052, endPoint y: 241, distance: 221.7
click at [1003, 25] on img at bounding box center [997, 32] width 21 height 32
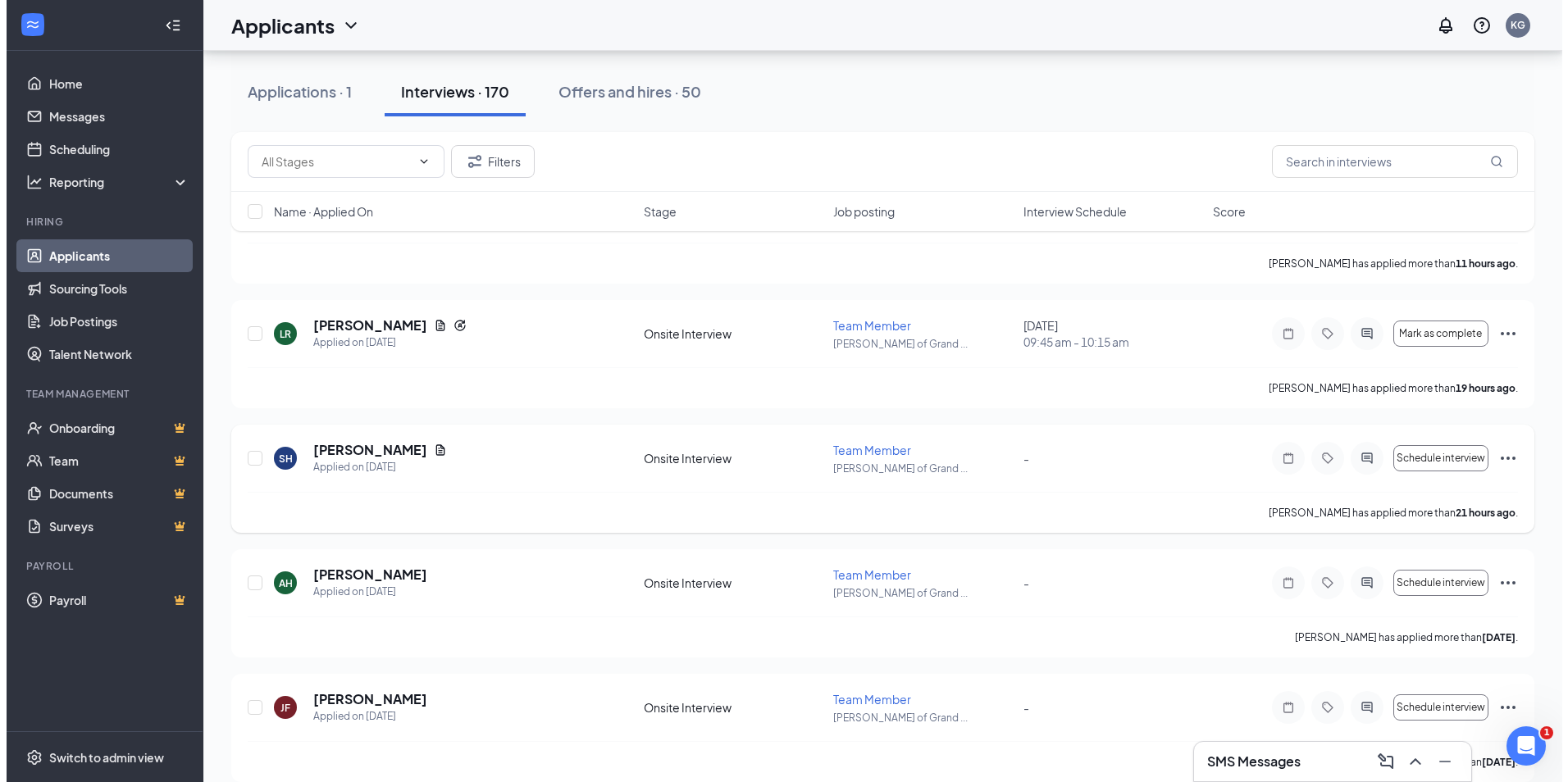
scroll to position [246, 0]
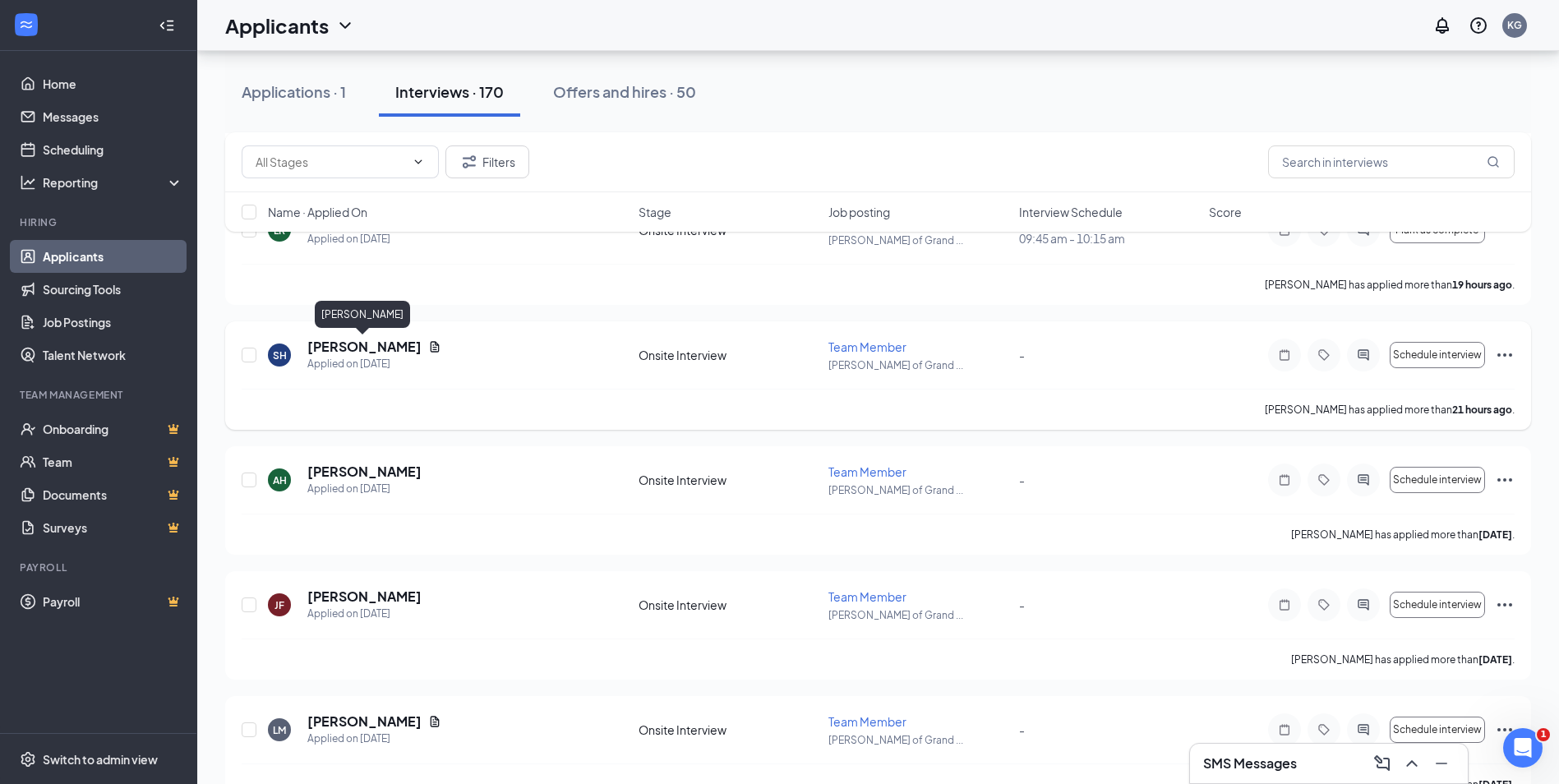
click at [368, 348] on h5 "[PERSON_NAME]" at bounding box center [365, 347] width 114 height 18
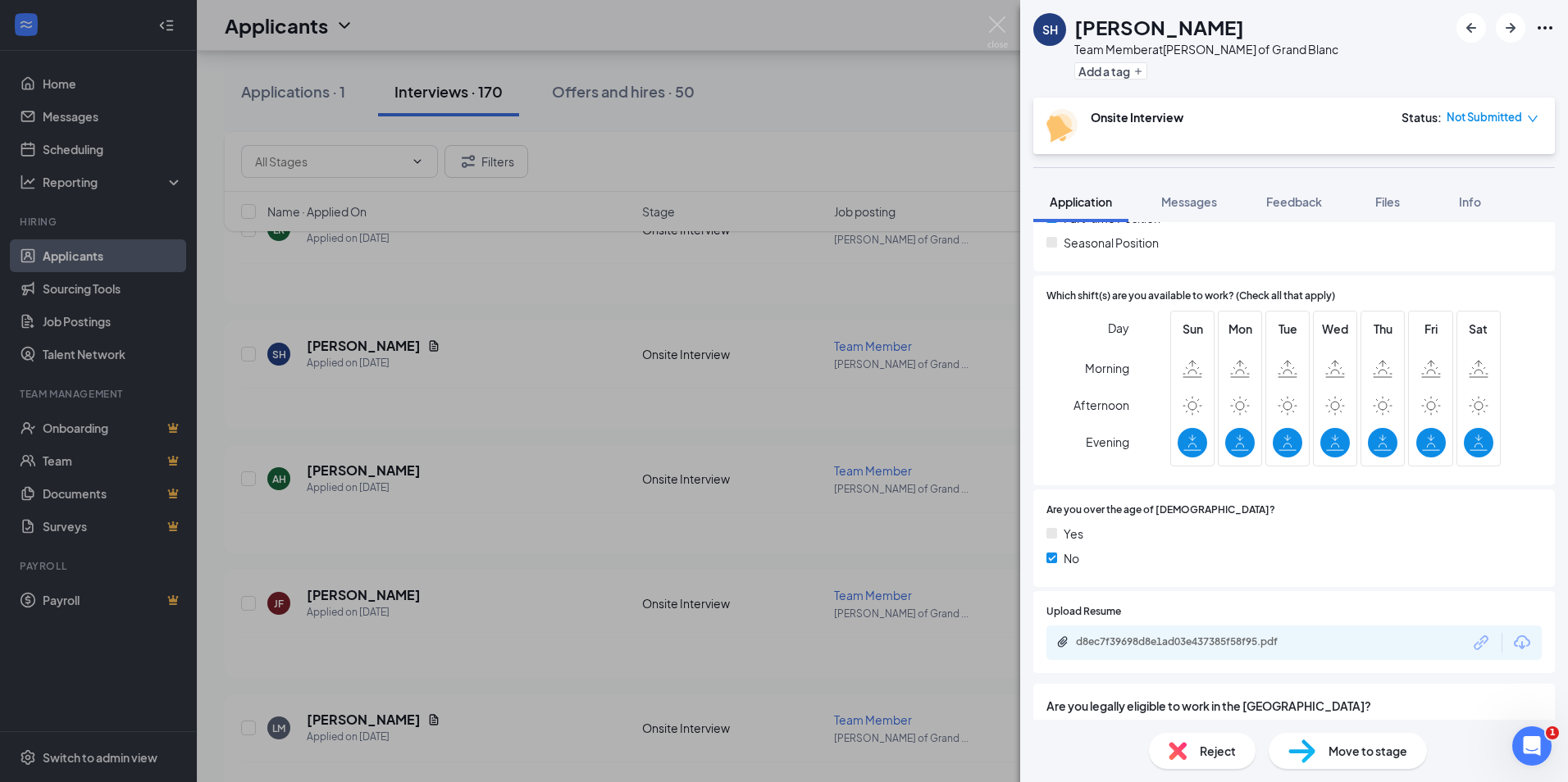
scroll to position [484, 0]
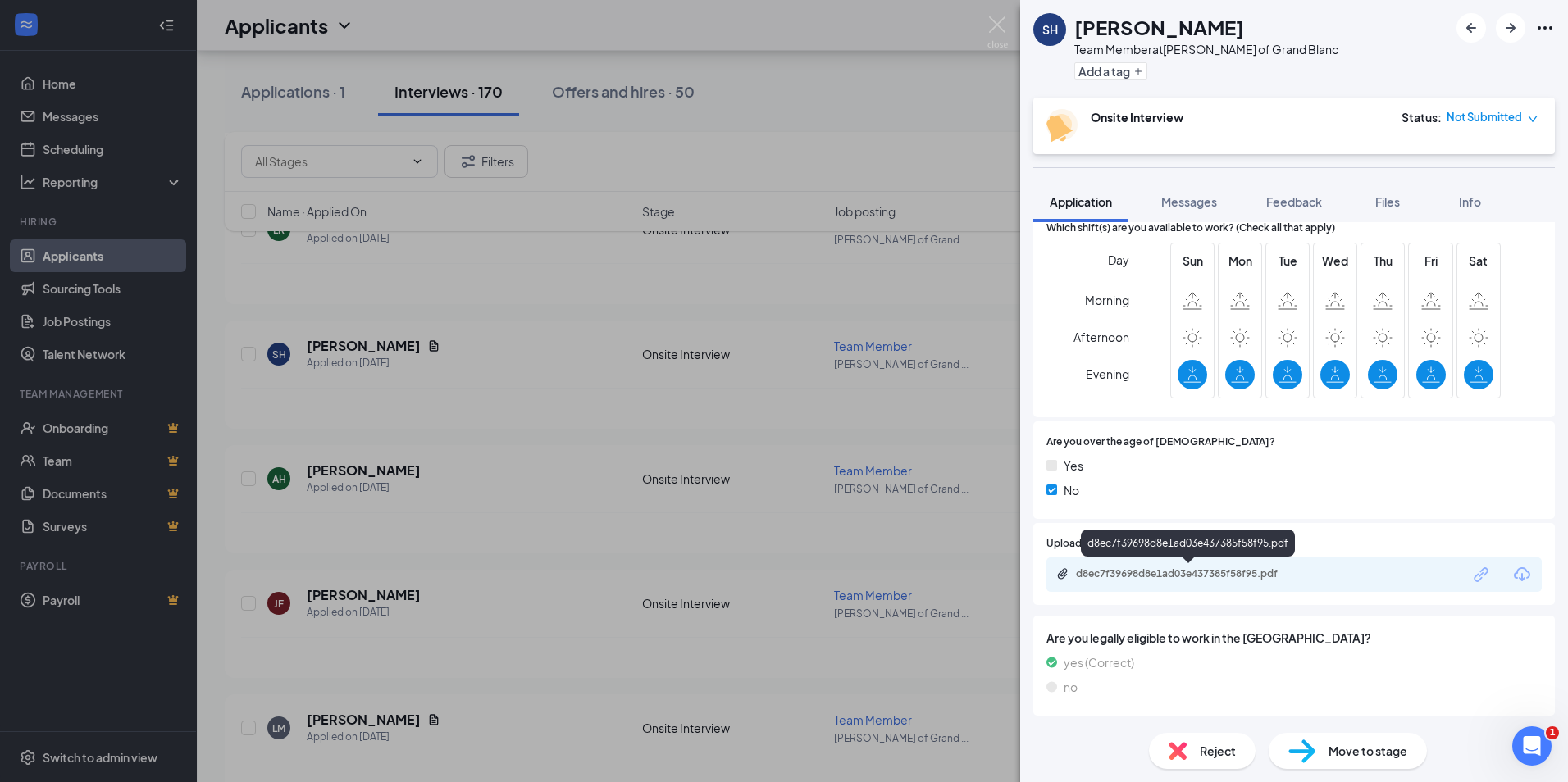
click at [1195, 573] on div "d8ec7f39698d8e1ad03e437385f58f95.pdf" at bounding box center [1191, 574] width 230 height 13
